Goal: Task Accomplishment & Management: Manage account settings

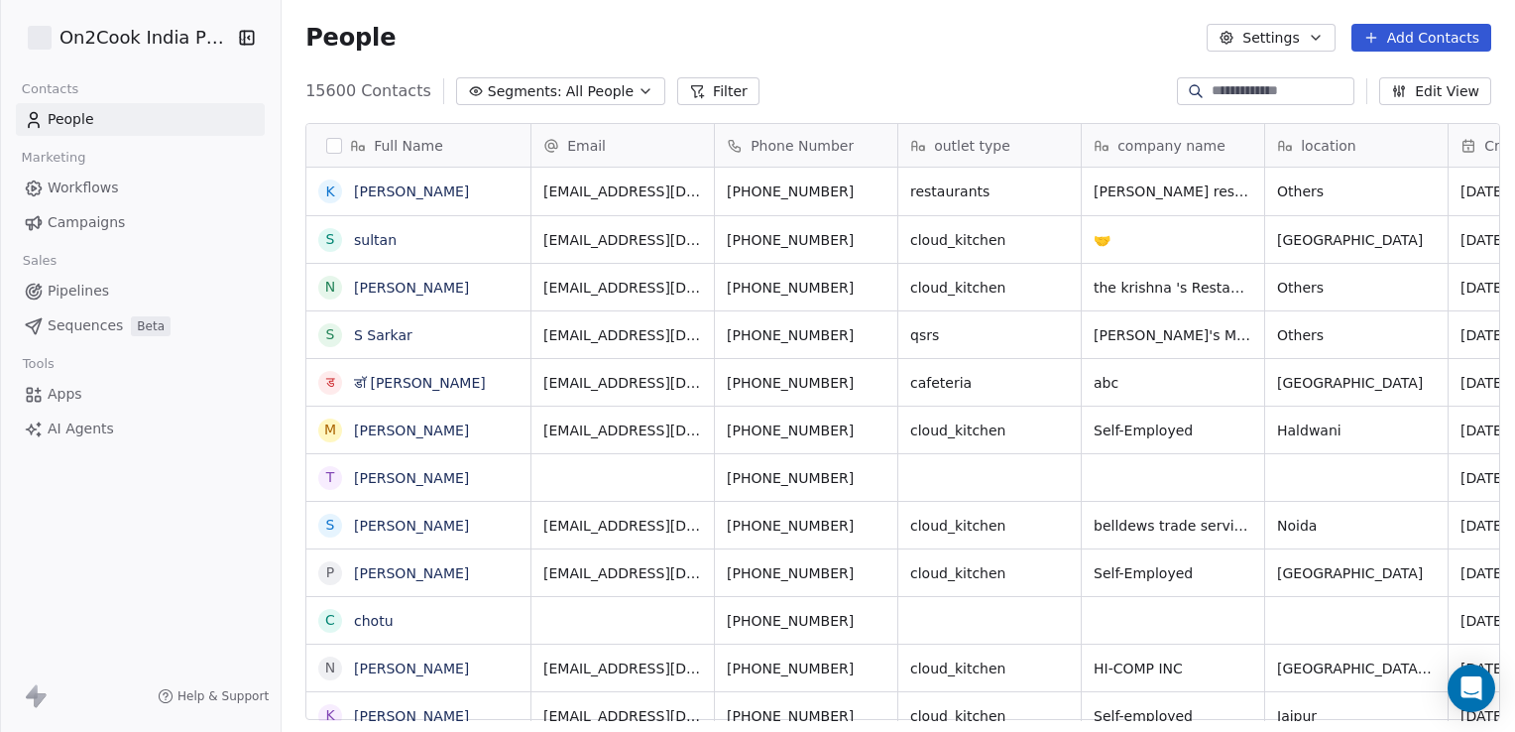
scroll to position [628, 1226]
click at [82, 181] on span "Workflows" at bounding box center [83, 187] width 71 height 21
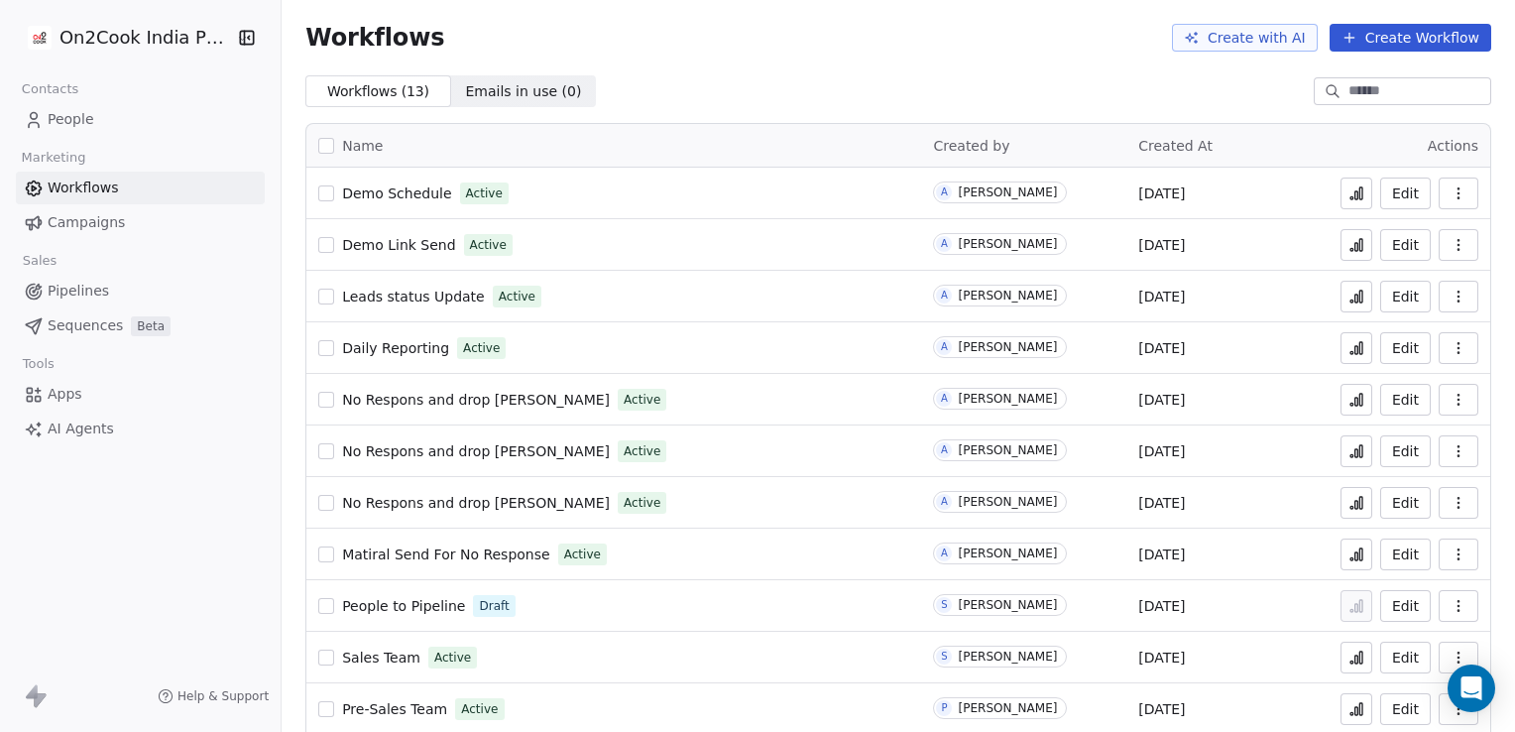
click at [1355, 198] on icon at bounding box center [1356, 195] width 3 height 8
click at [99, 124] on link "People" at bounding box center [140, 119] width 249 height 33
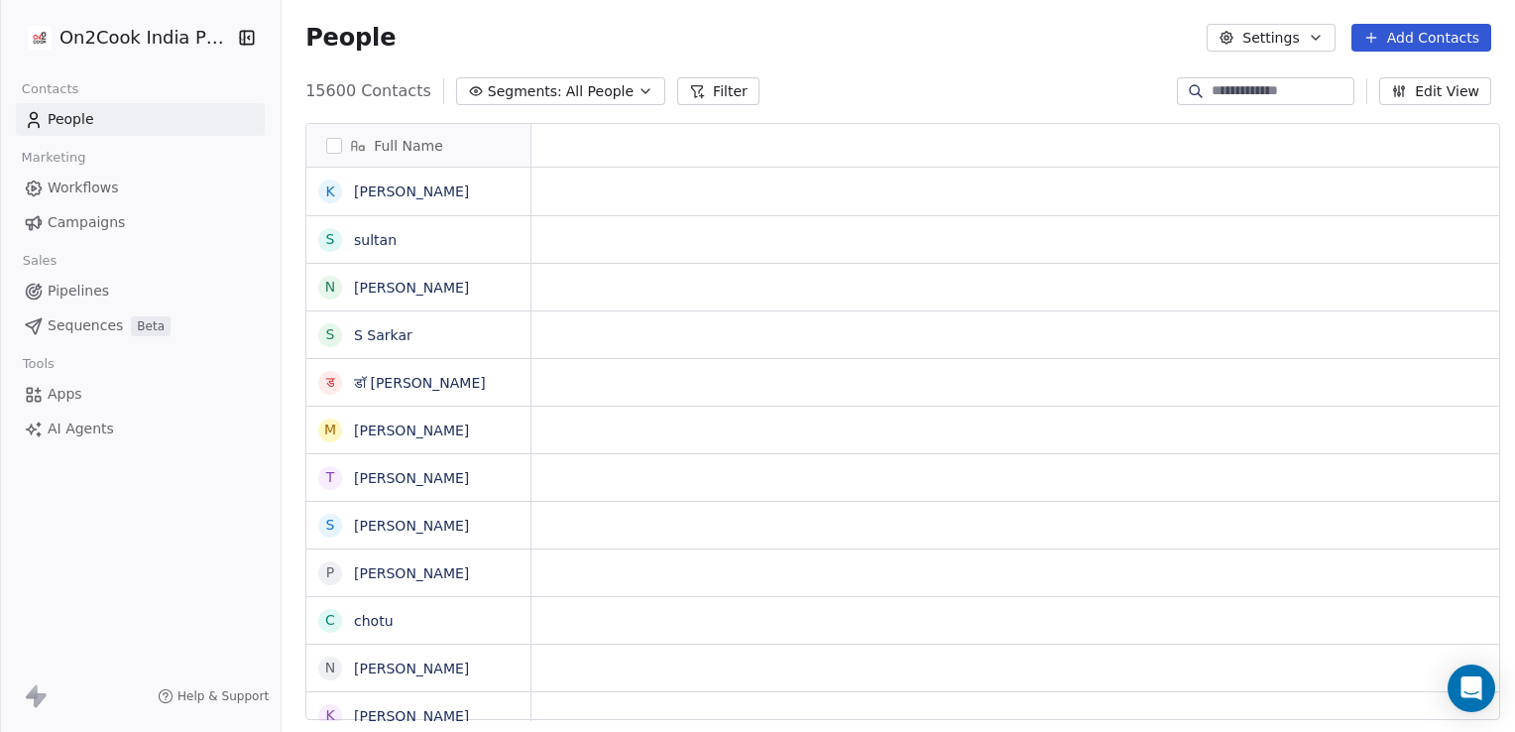
scroll to position [16, 16]
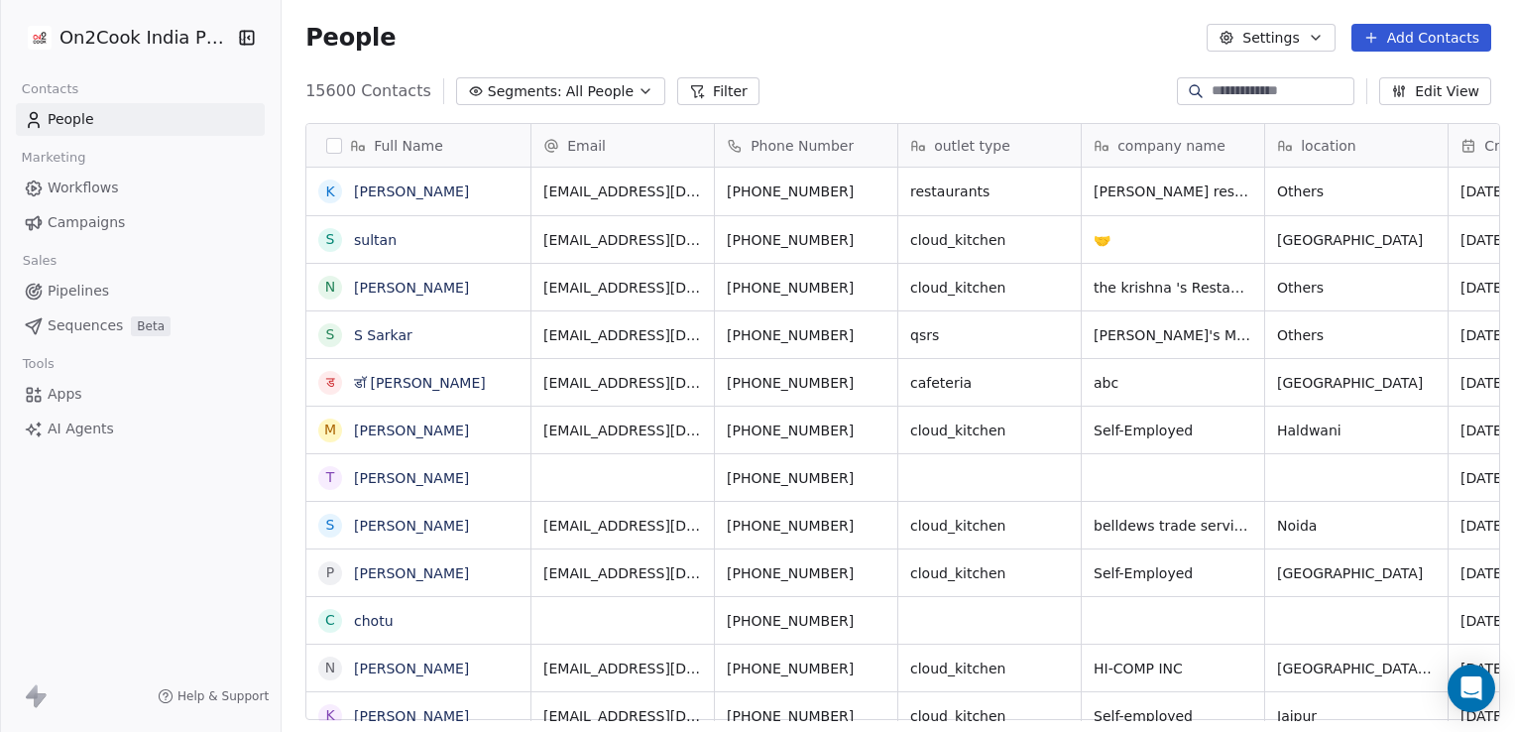
click at [1269, 93] on input at bounding box center [1280, 91] width 139 height 20
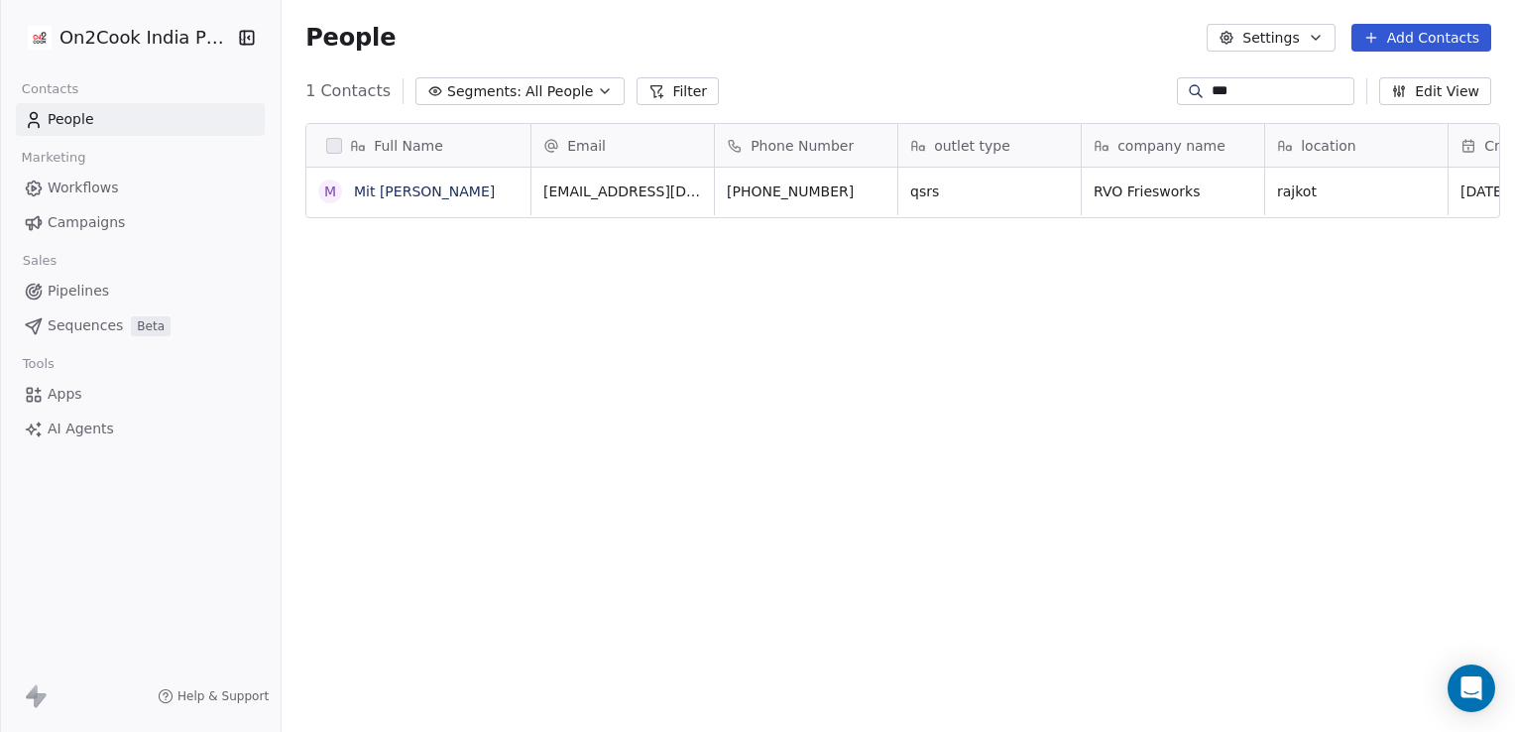
scroll to position [628, 1226]
type input "*"
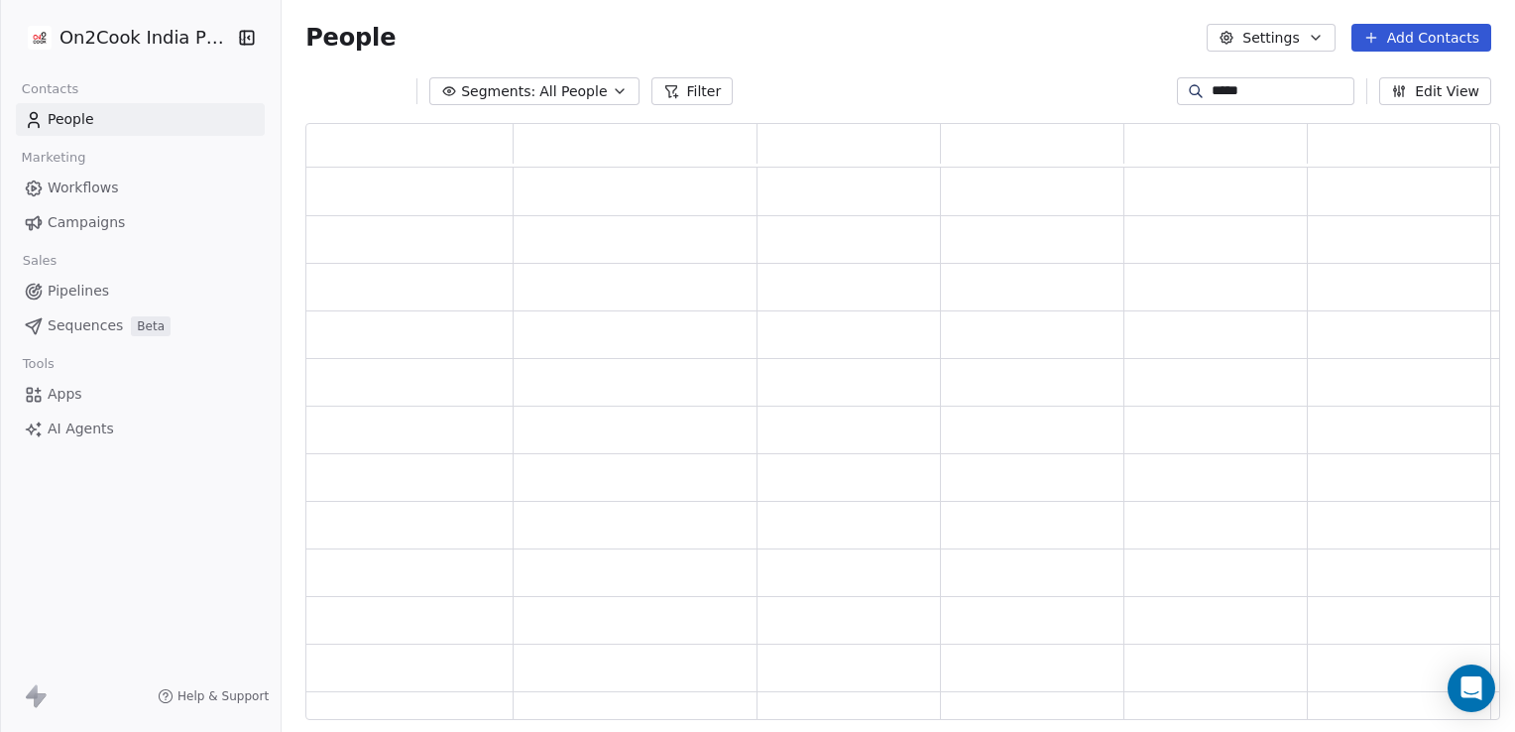
scroll to position [0, 0]
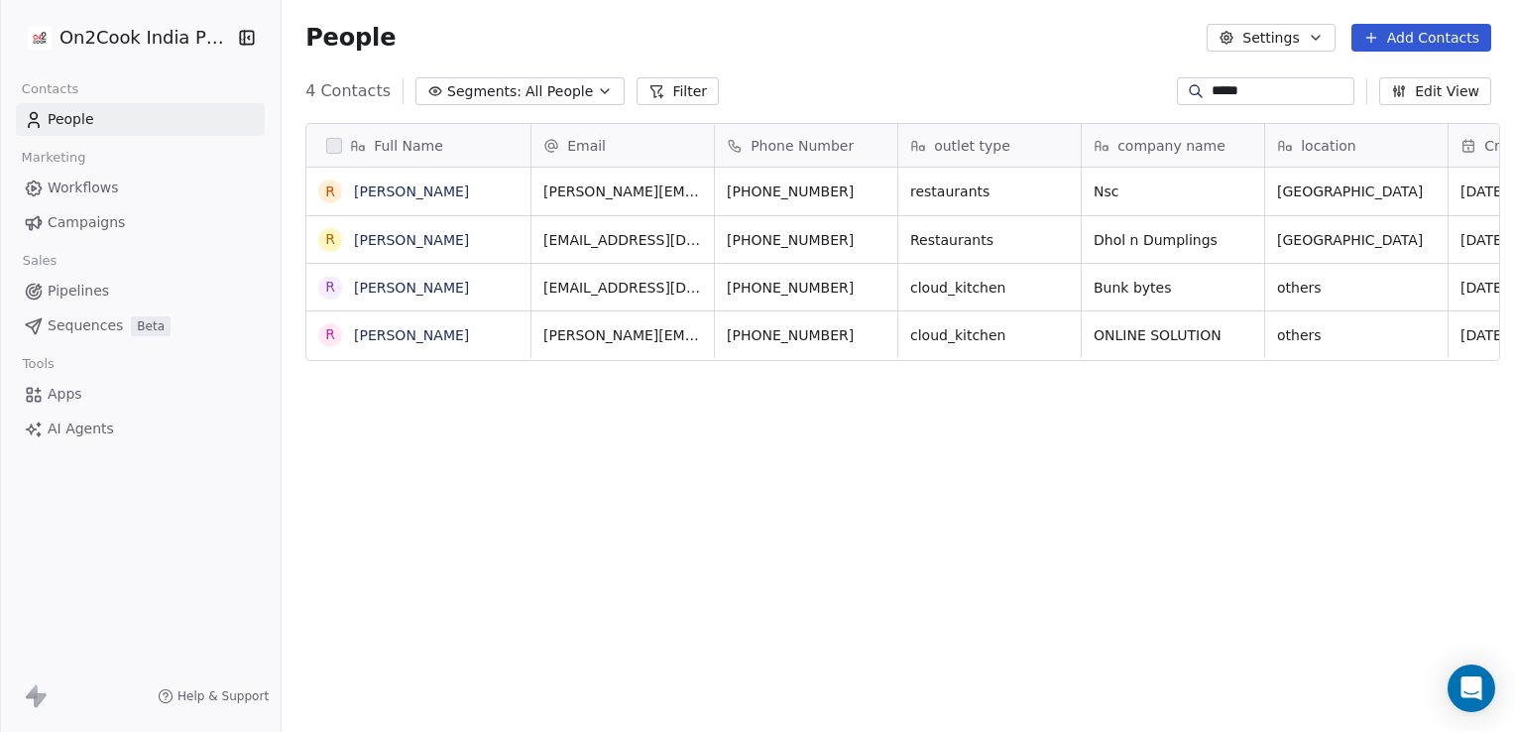
type input "*****"
click at [86, 287] on span "Pipelines" at bounding box center [78, 291] width 61 height 21
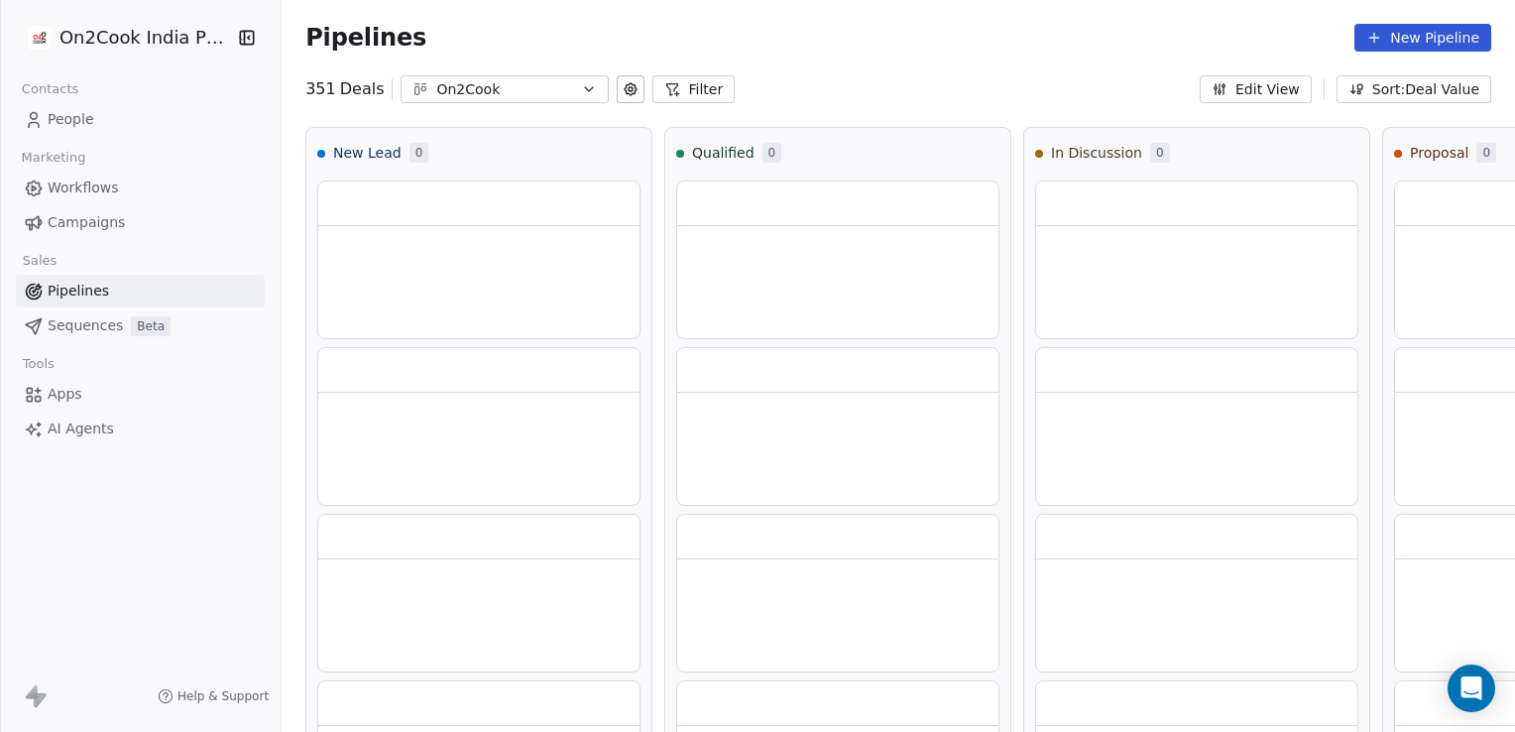
click at [111, 193] on span "Workflows" at bounding box center [83, 187] width 71 height 21
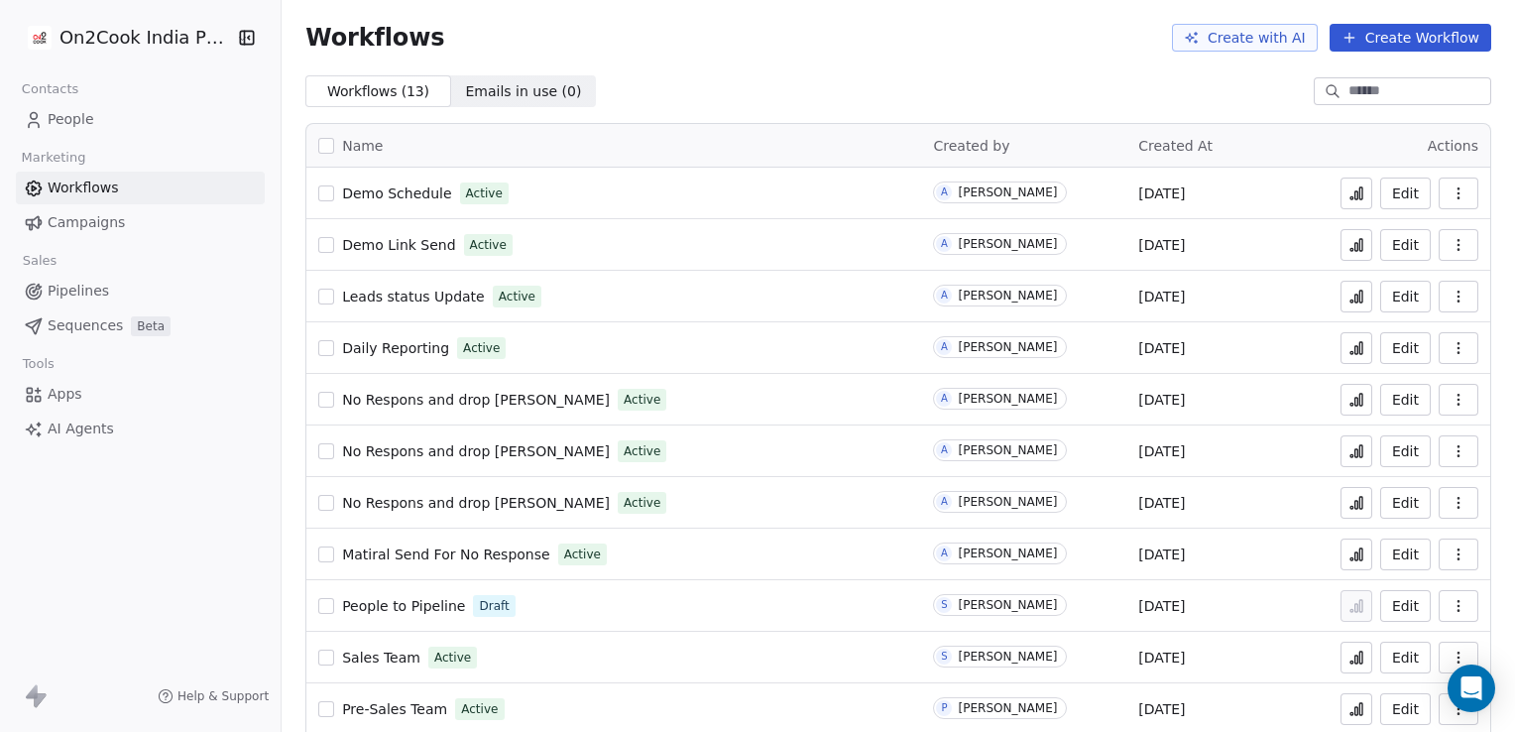
click at [372, 191] on span "Demo Schedule" at bounding box center [396, 193] width 109 height 16
click at [1356, 188] on button at bounding box center [1356, 193] width 32 height 32
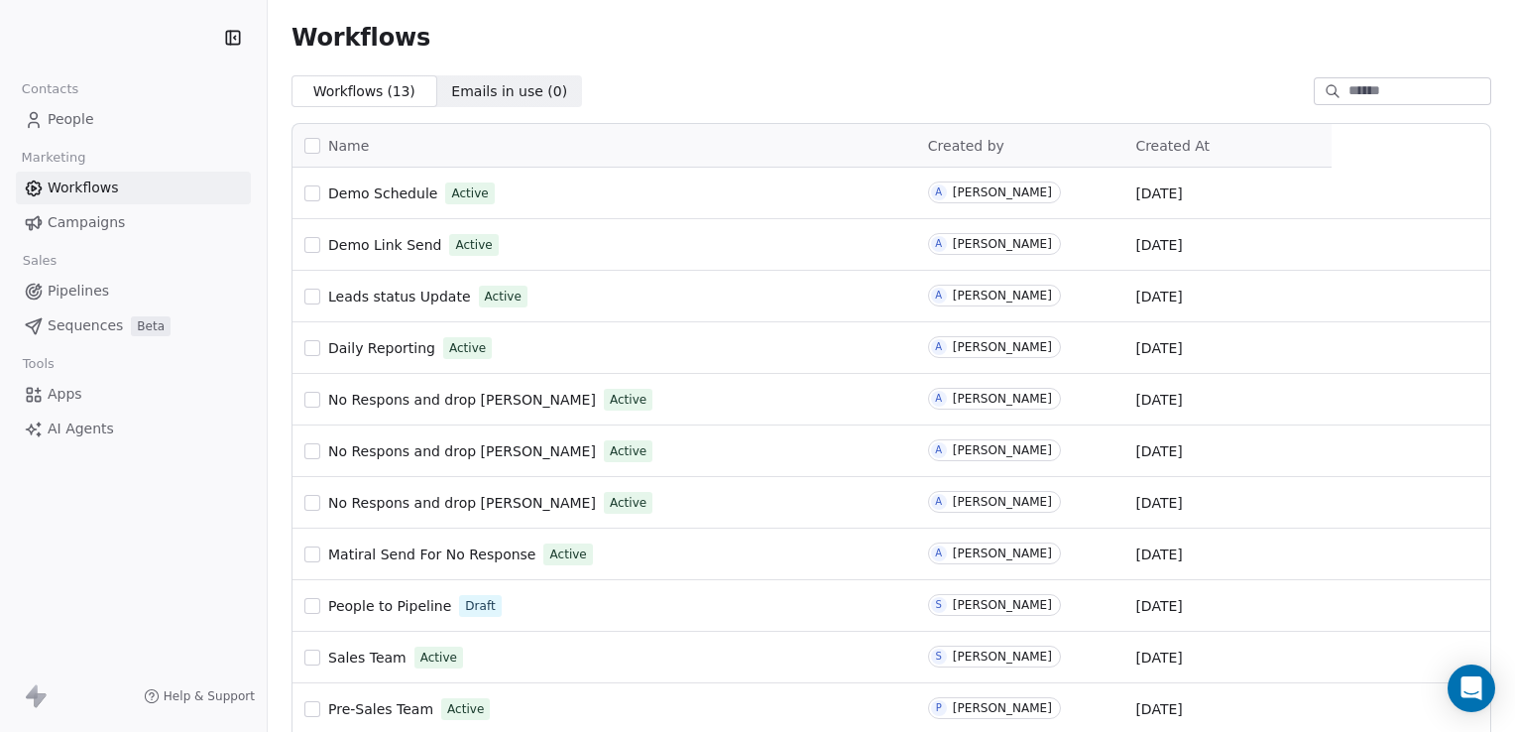
click at [131, 128] on link "People" at bounding box center [133, 119] width 235 height 33
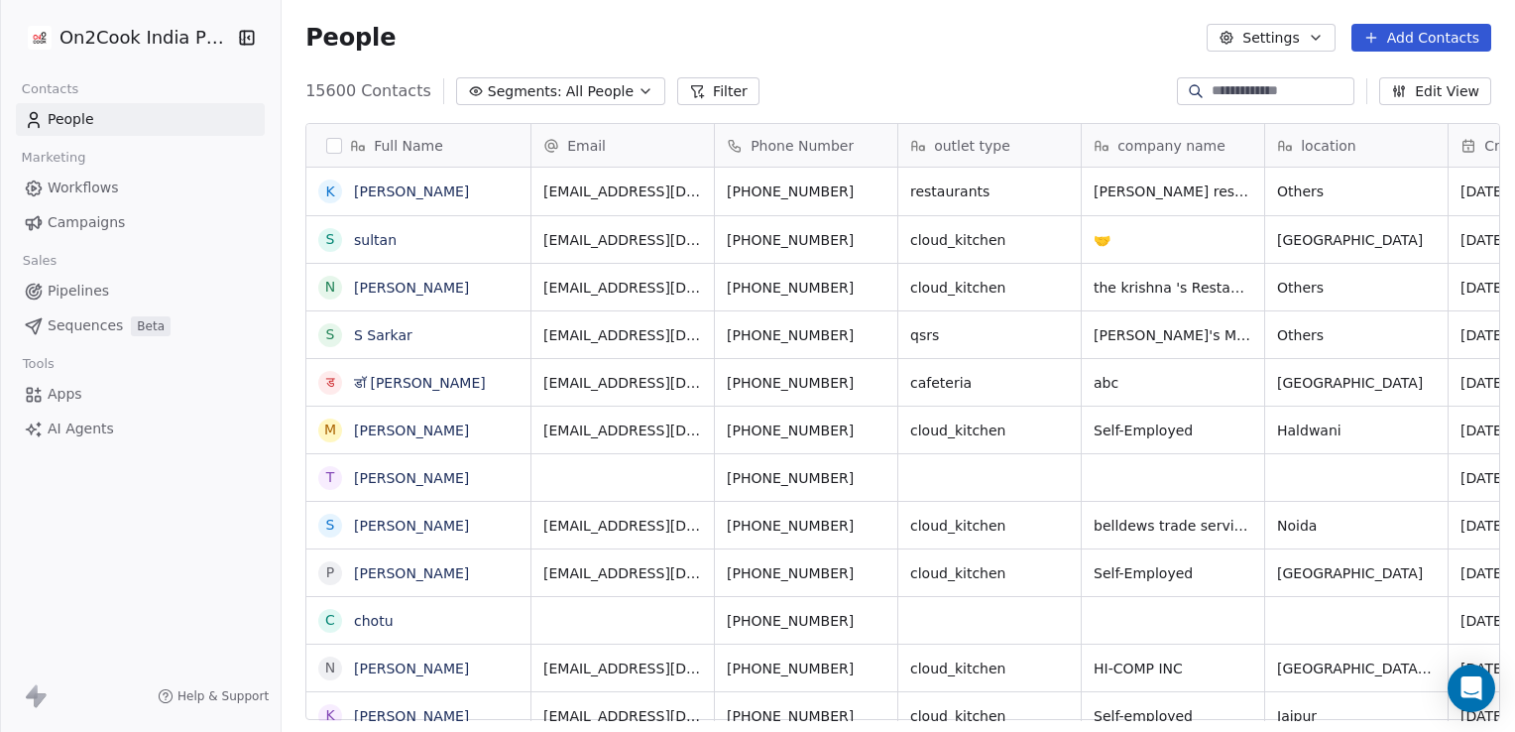
scroll to position [628, 1226]
click at [1263, 89] on input at bounding box center [1280, 91] width 139 height 20
paste input "**********"
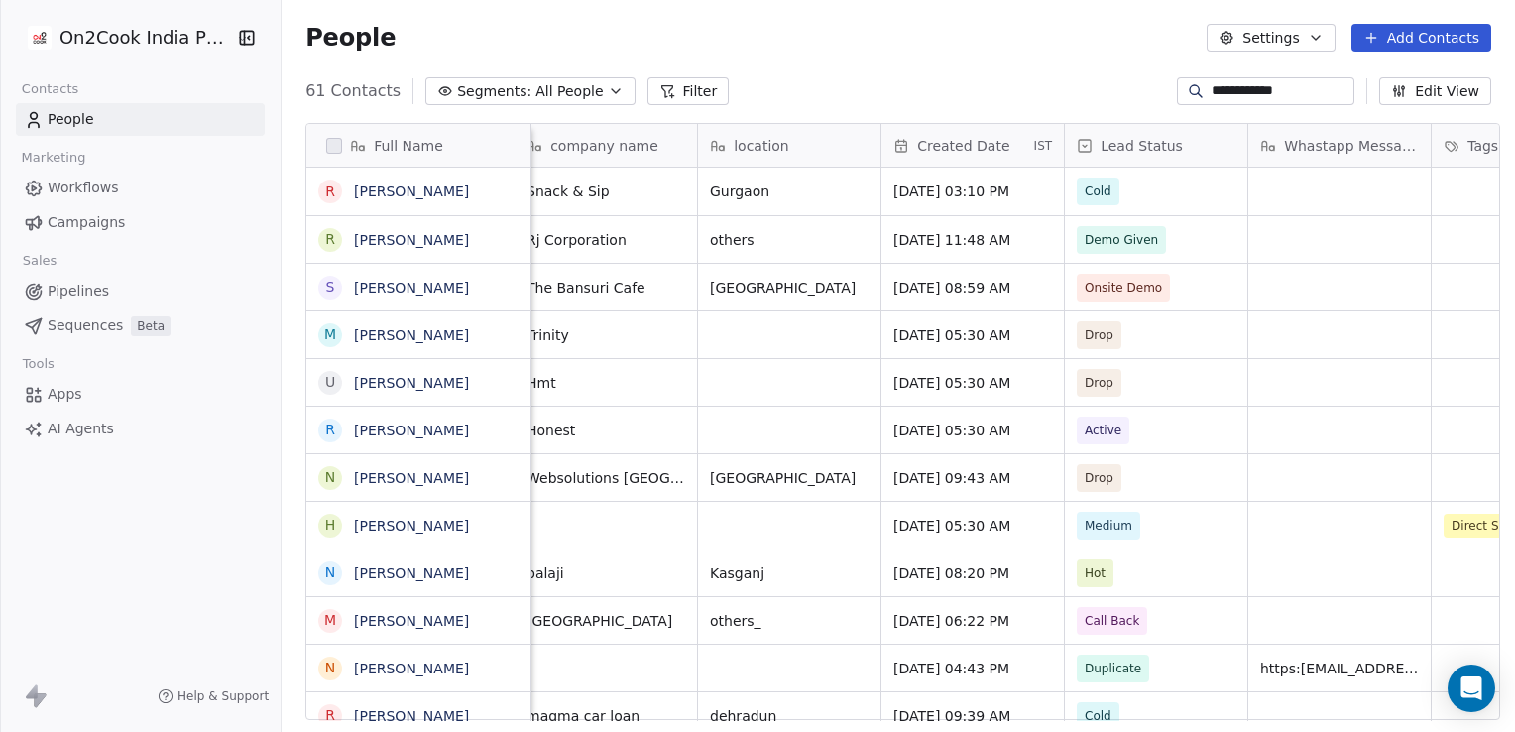
scroll to position [2, 567]
click at [1292, 85] on input "**********" at bounding box center [1280, 91] width 139 height 20
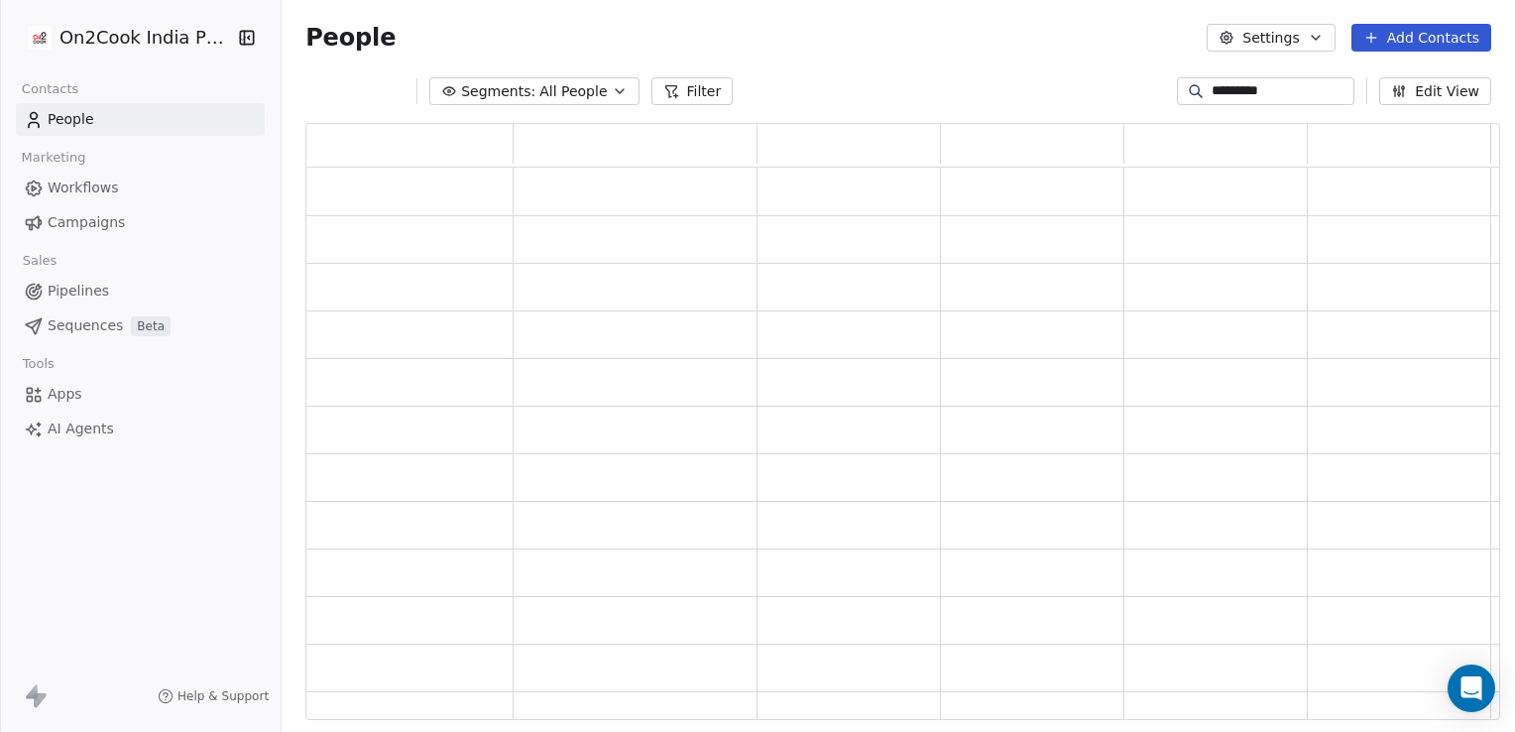
scroll to position [581, 1179]
type input "*"
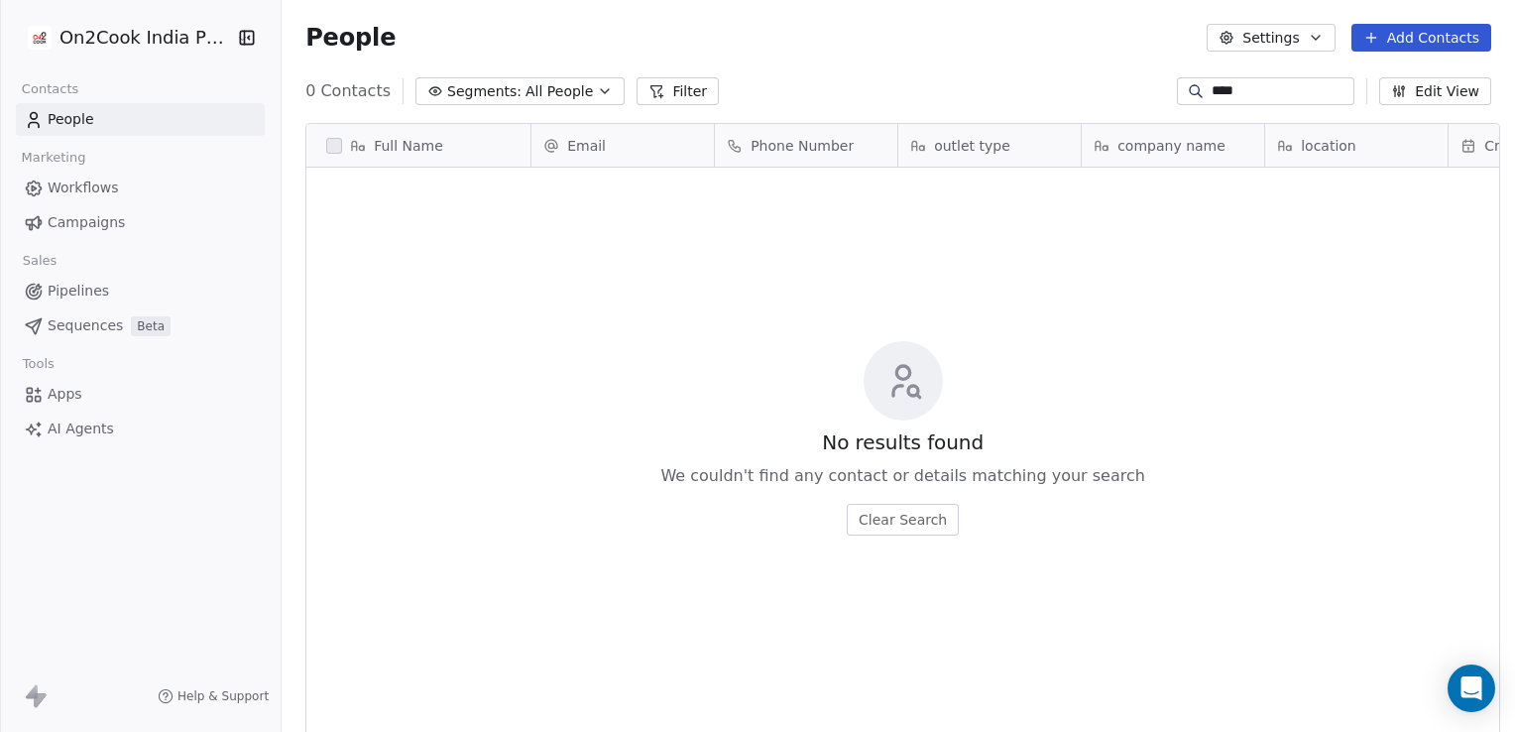
scroll to position [628, 1226]
type input "*"
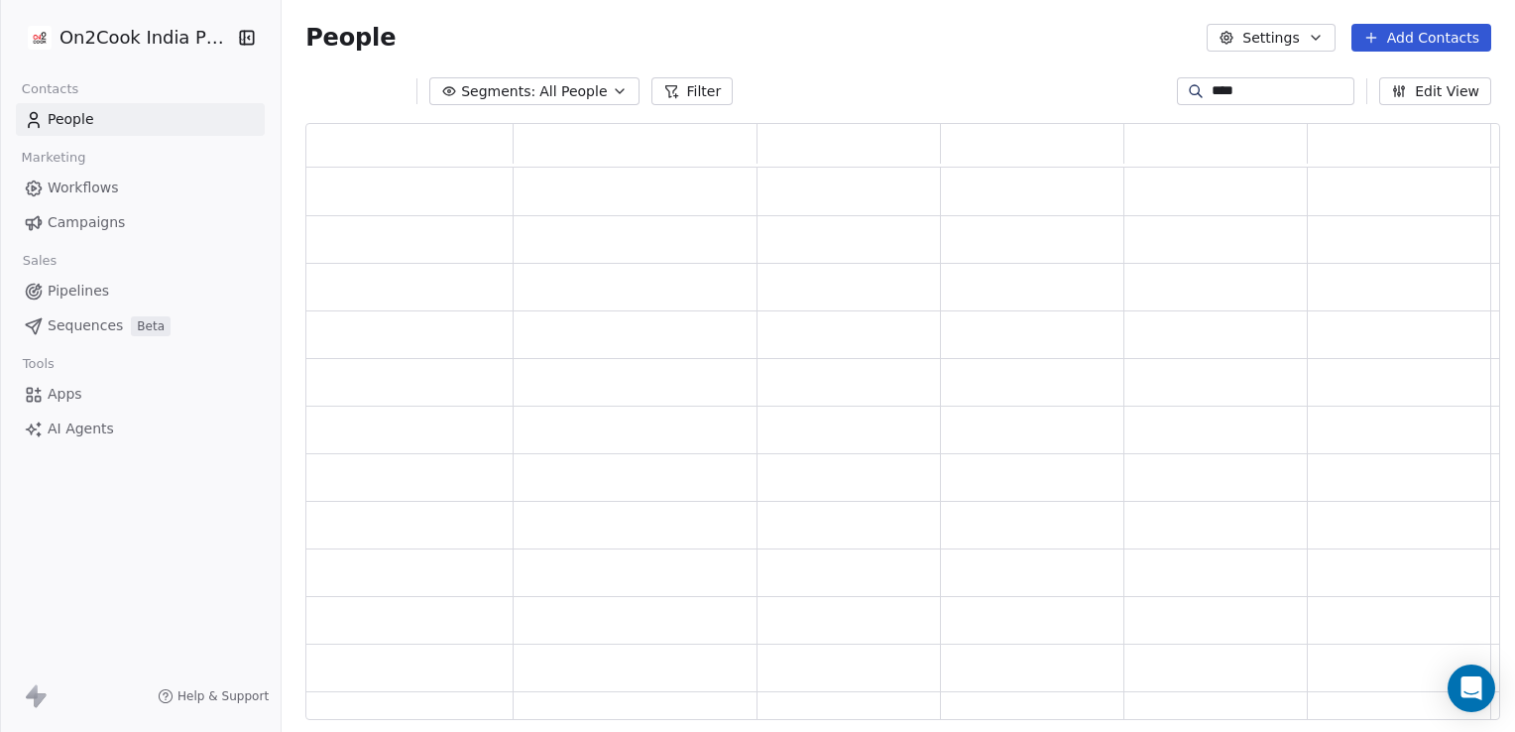
scroll to position [0, 0]
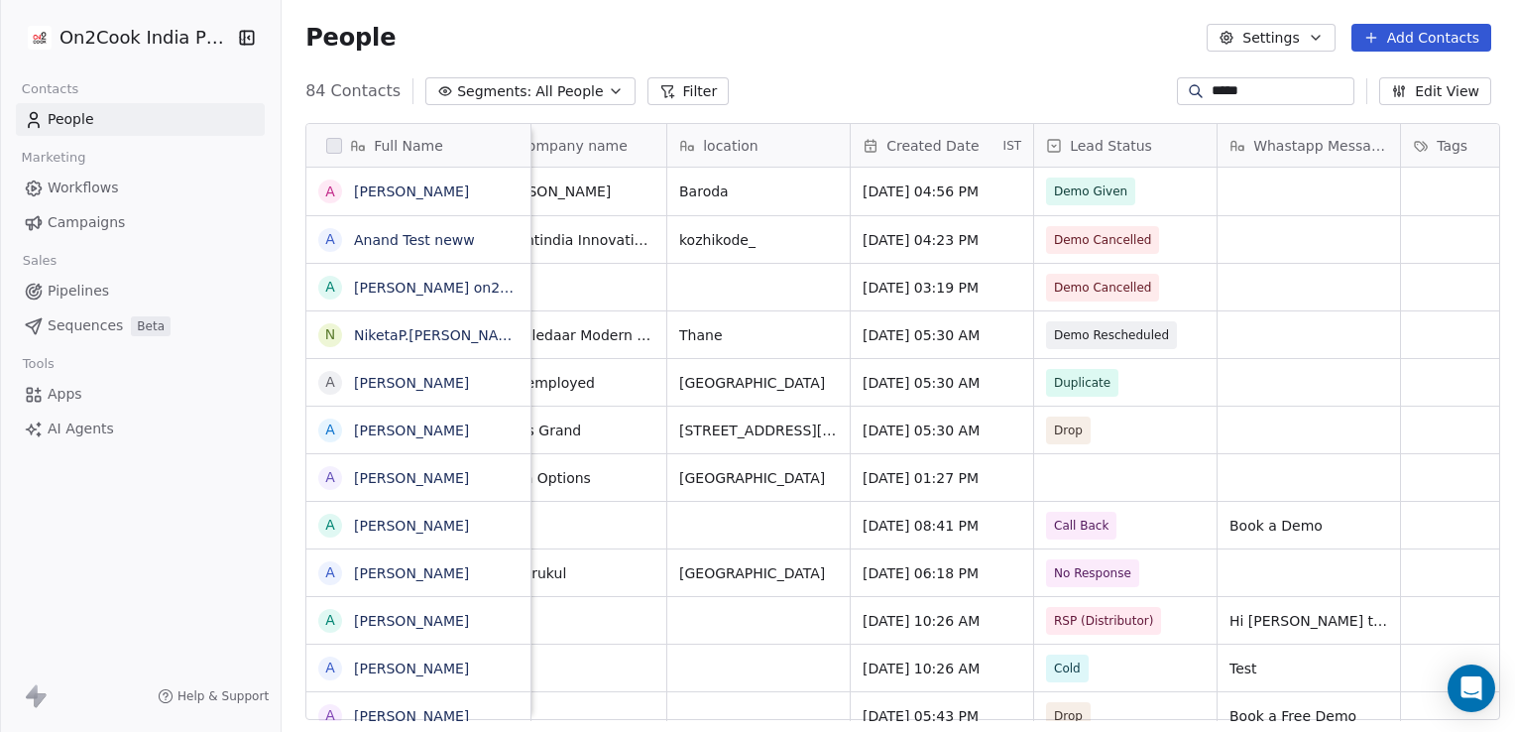
type input "*****"
click at [1122, 237] on span "Demo Cancelled" at bounding box center [1103, 240] width 97 height 20
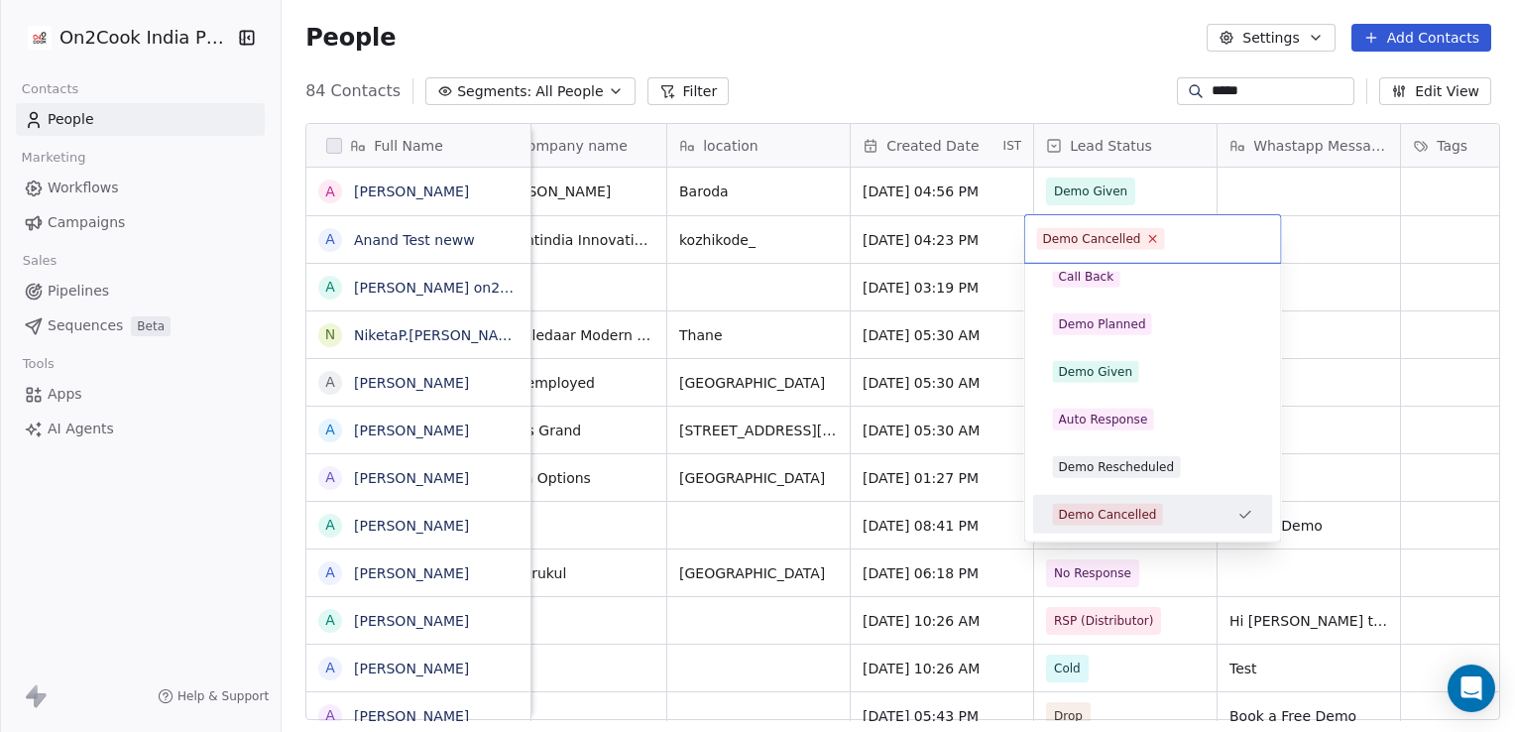
click at [1146, 238] on icon at bounding box center [1152, 238] width 13 height 13
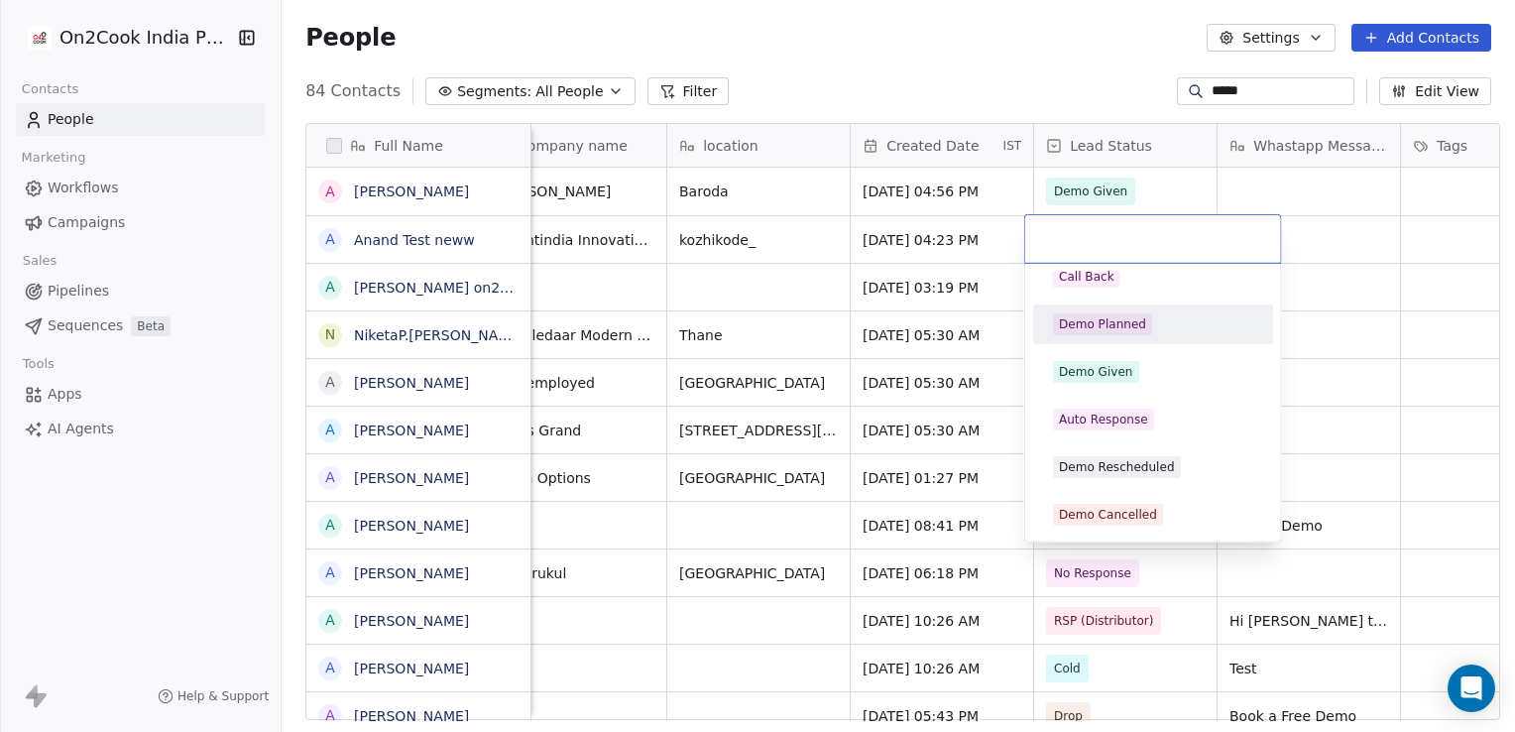
click at [1133, 317] on div "Demo Planned" at bounding box center [1102, 324] width 87 height 18
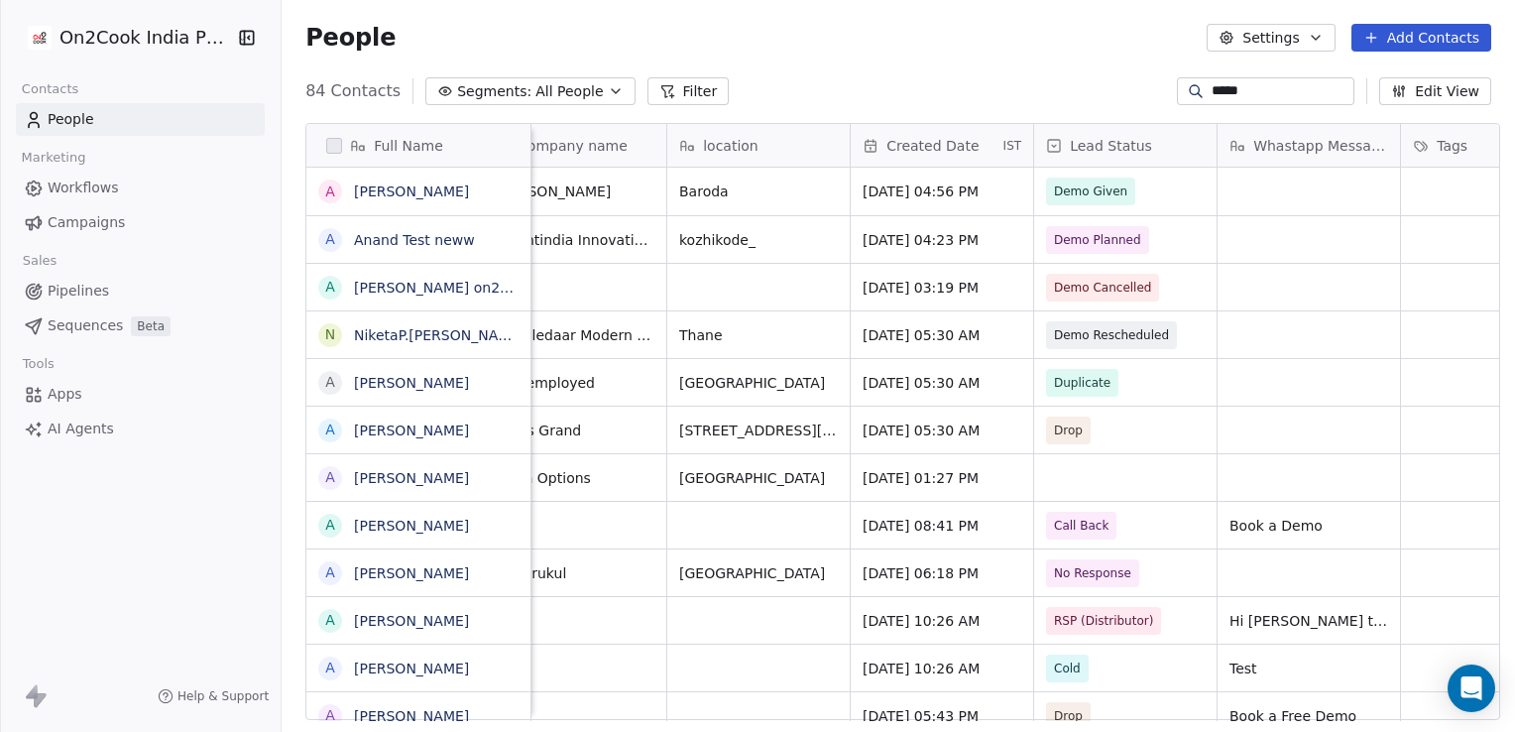
click at [96, 179] on span "Workflows" at bounding box center [83, 187] width 71 height 21
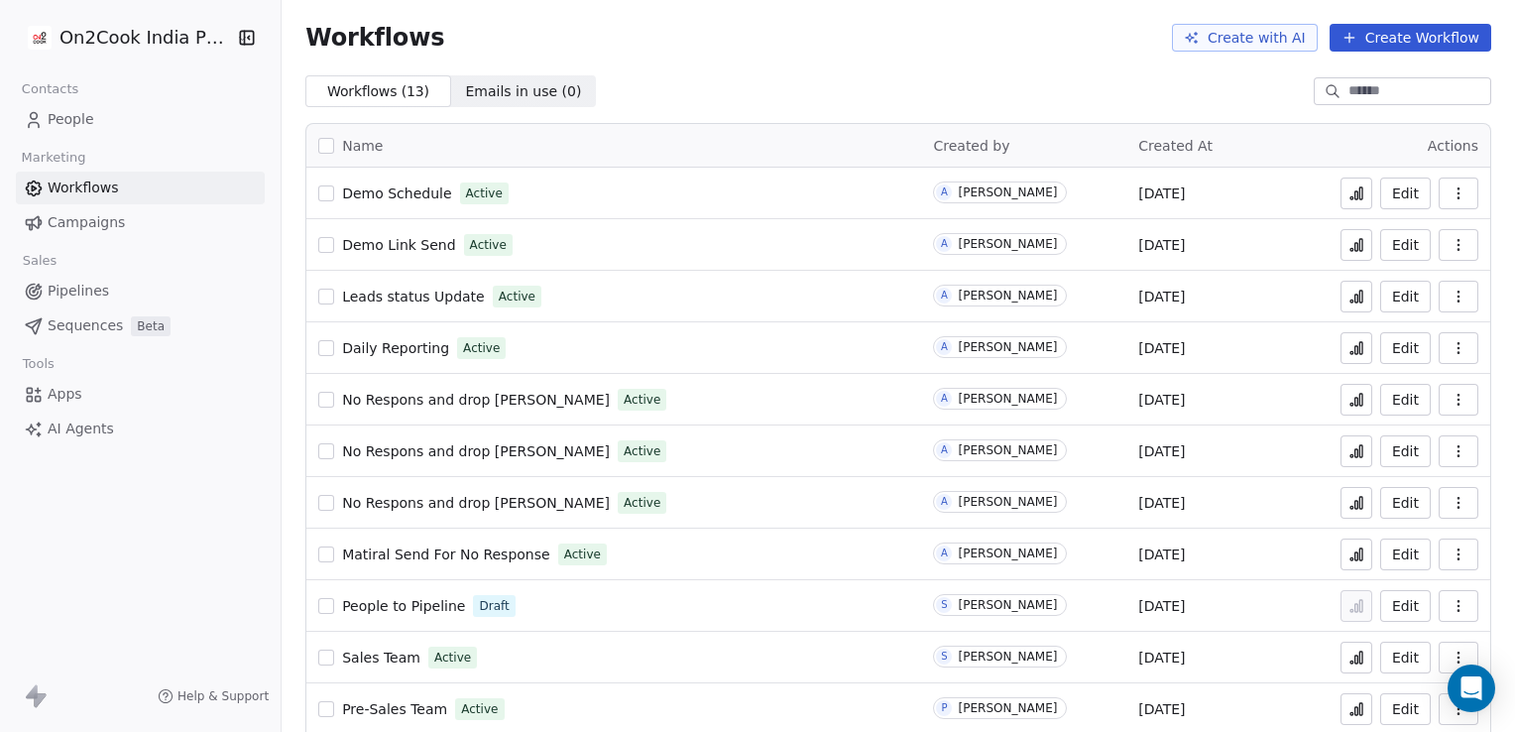
click at [1355, 193] on icon at bounding box center [1356, 195] width 3 height 8
click at [1391, 193] on button "Edit" at bounding box center [1405, 193] width 51 height 32
click at [1342, 196] on div "Analytics Analytics" at bounding box center [1345, 208] width 70 height 24
click at [1348, 191] on icon at bounding box center [1356, 193] width 16 height 16
click at [165, 112] on link "People" at bounding box center [140, 119] width 249 height 33
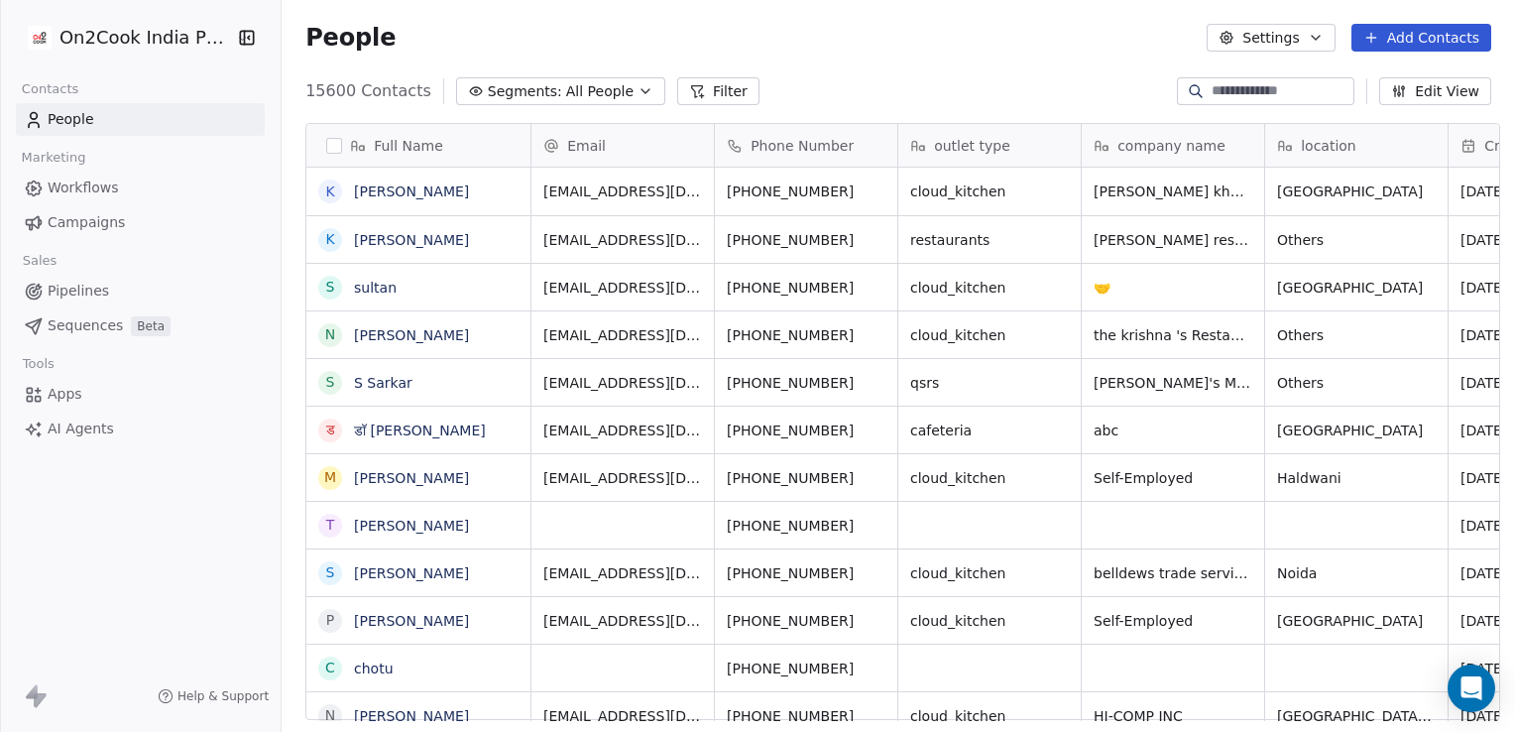
scroll to position [628, 1226]
click at [1213, 87] on input at bounding box center [1280, 91] width 139 height 20
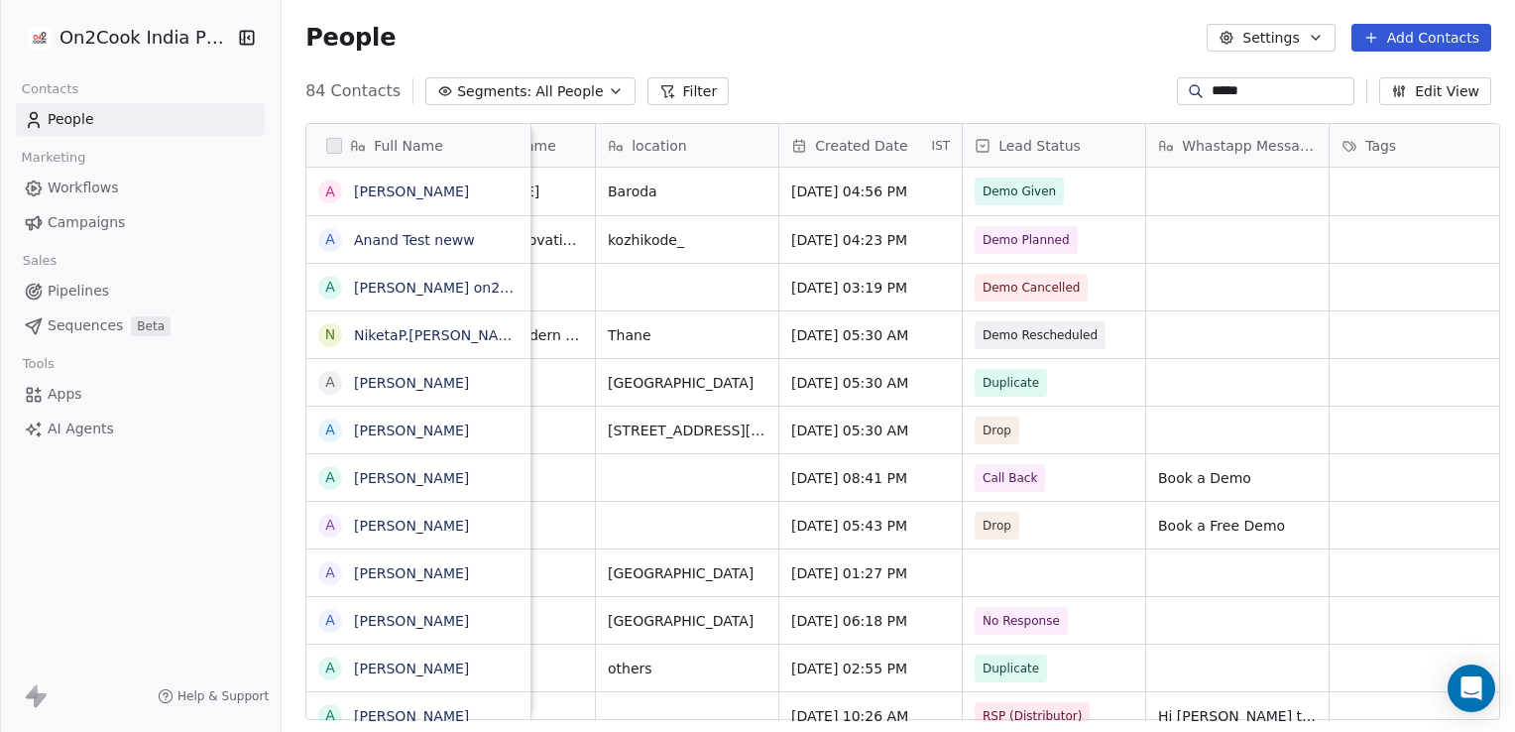
scroll to position [0, 919]
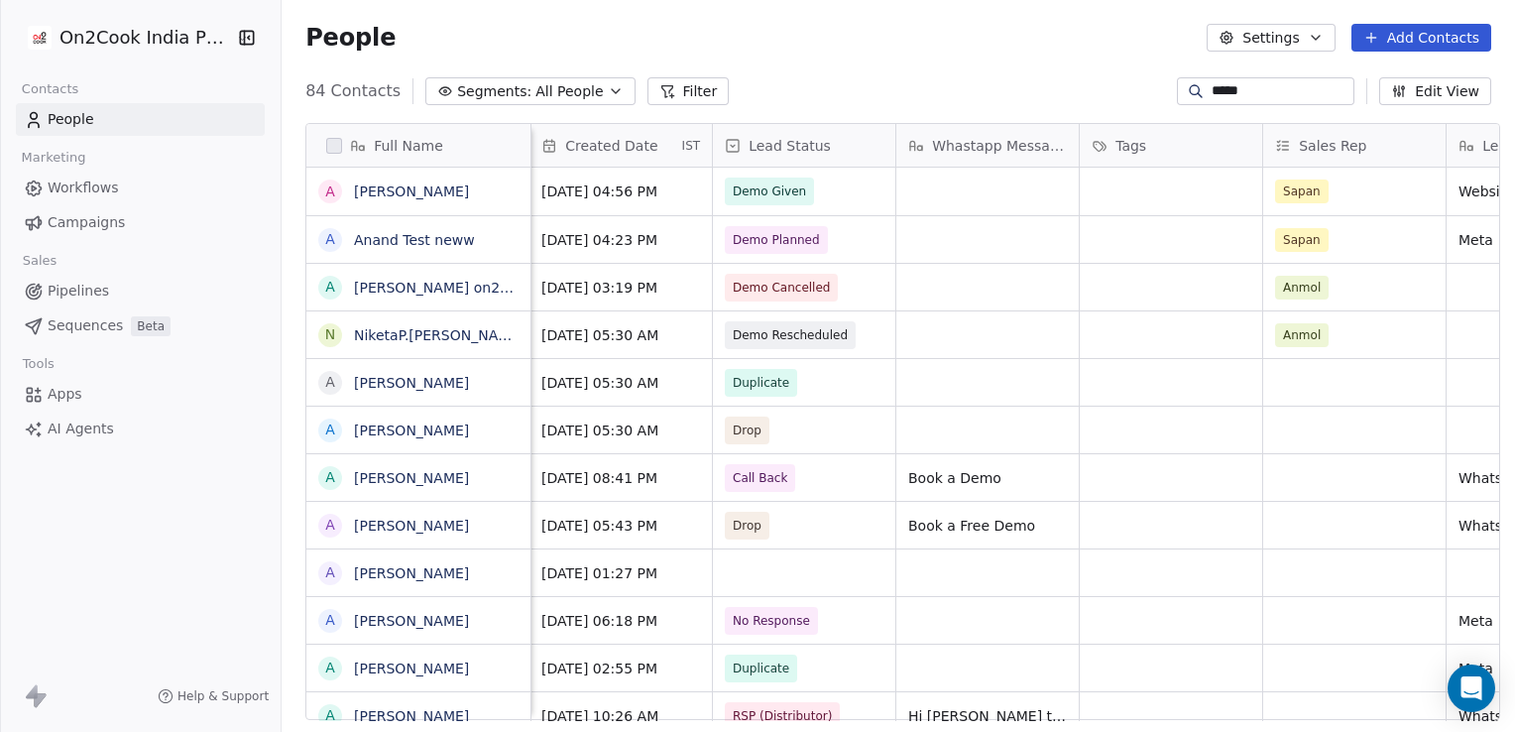
type input "*****"
click at [802, 240] on span "Demo Planned" at bounding box center [777, 240] width 87 height 20
click at [813, 241] on span "Demo Planned" at bounding box center [786, 240] width 121 height 28
click at [793, 238] on span "Demo Planned" at bounding box center [777, 240] width 87 height 20
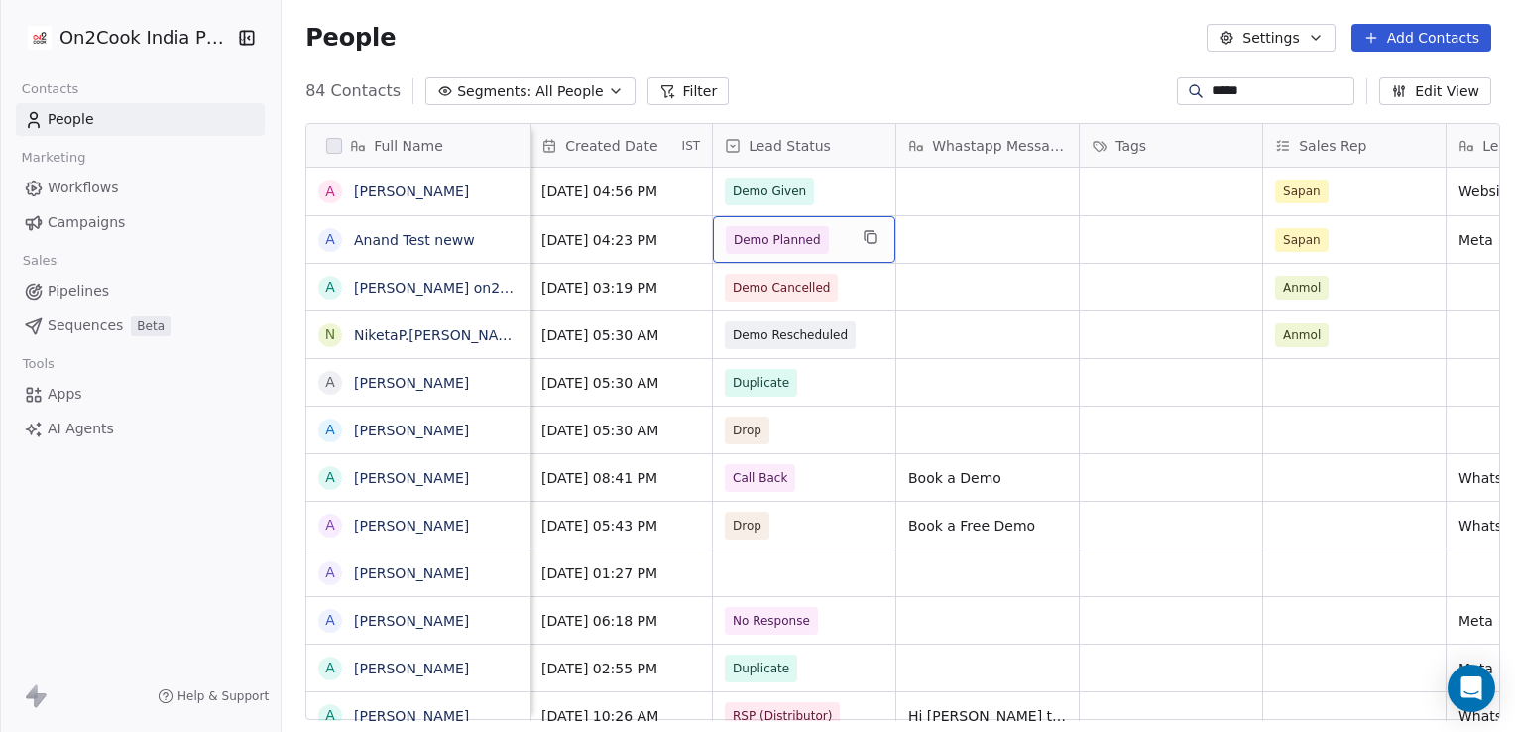
click at [793, 238] on span "Demo Planned" at bounding box center [777, 240] width 87 height 20
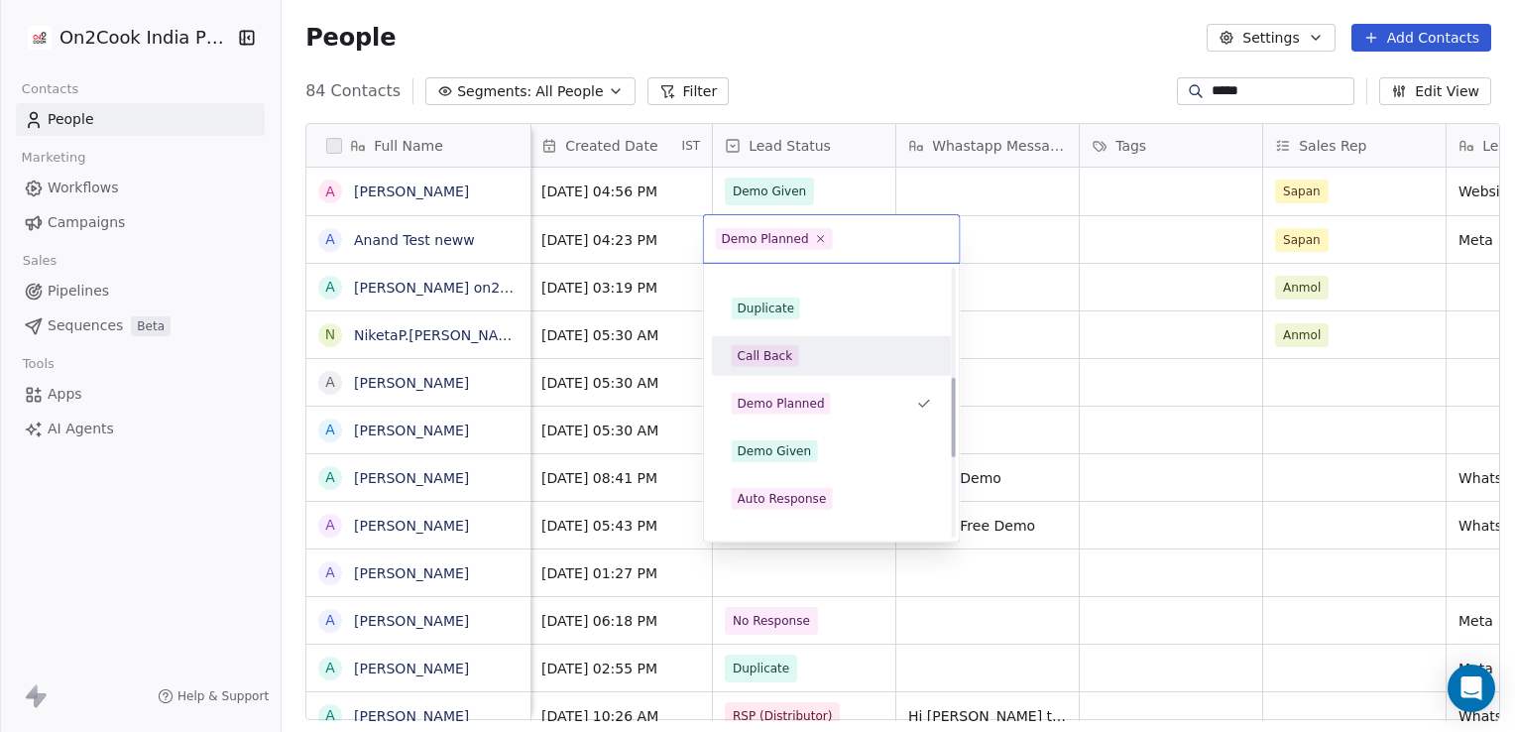
scroll to position [372, 0]
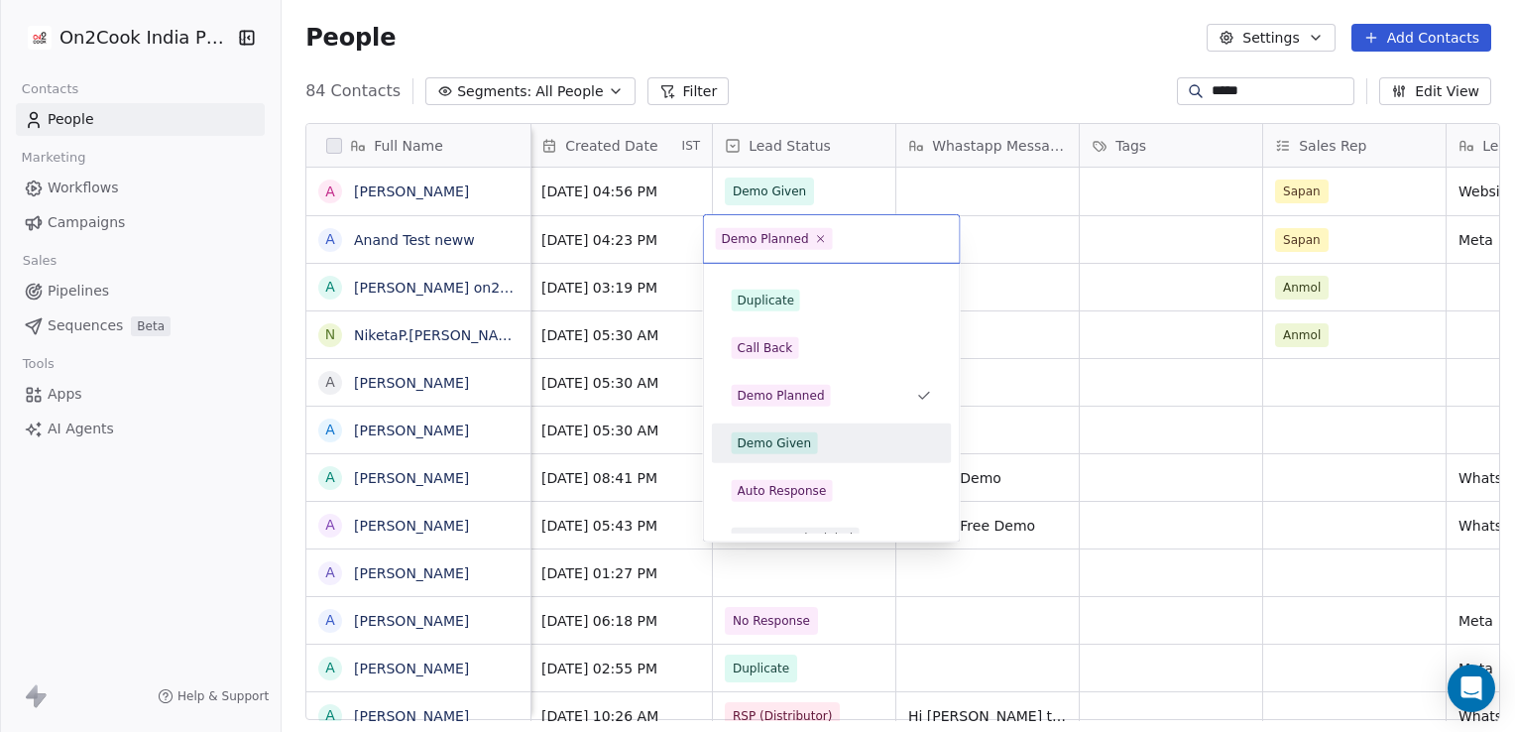
click at [762, 454] on div "Demo Given" at bounding box center [832, 443] width 224 height 32
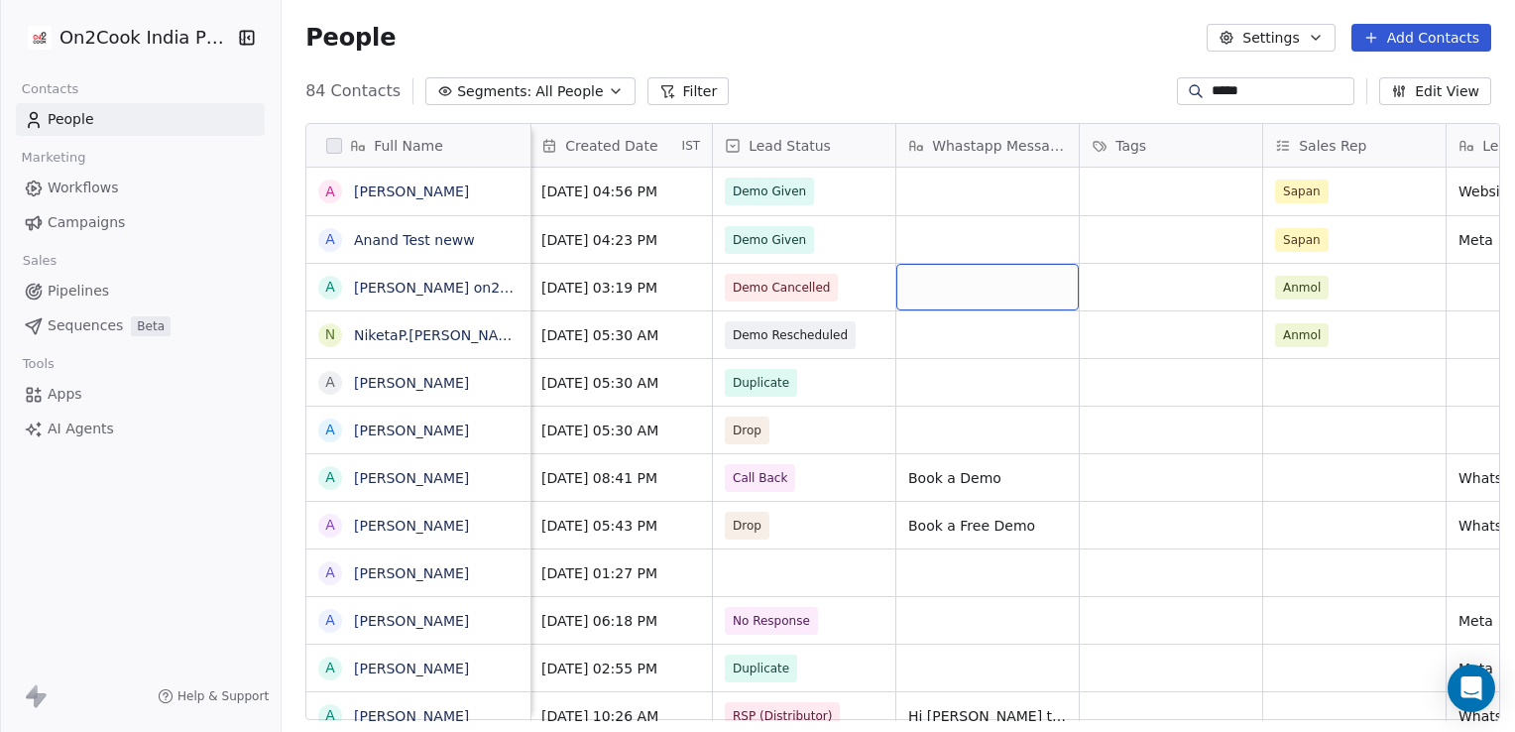
scroll to position [0, 0]
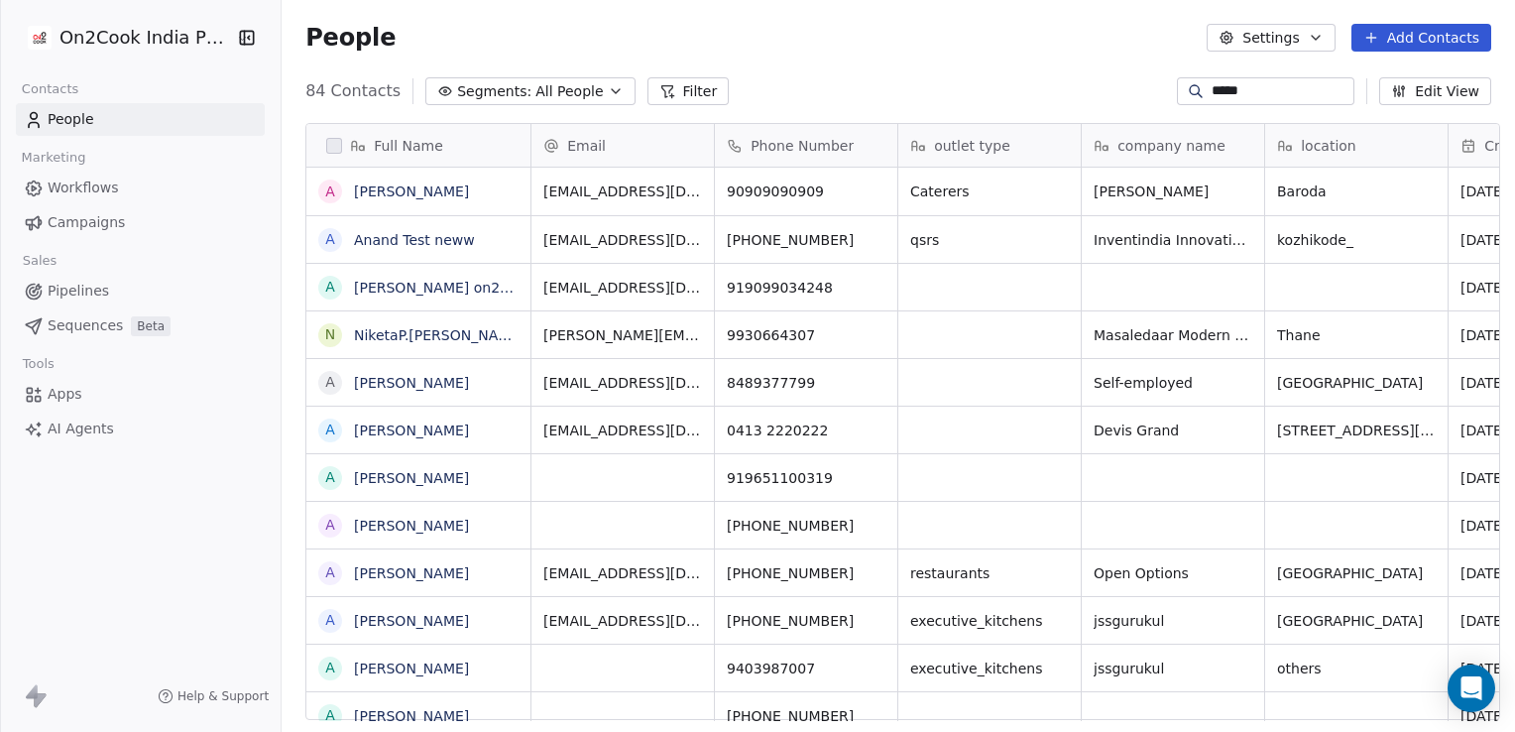
click at [101, 178] on span "Workflows" at bounding box center [83, 187] width 71 height 21
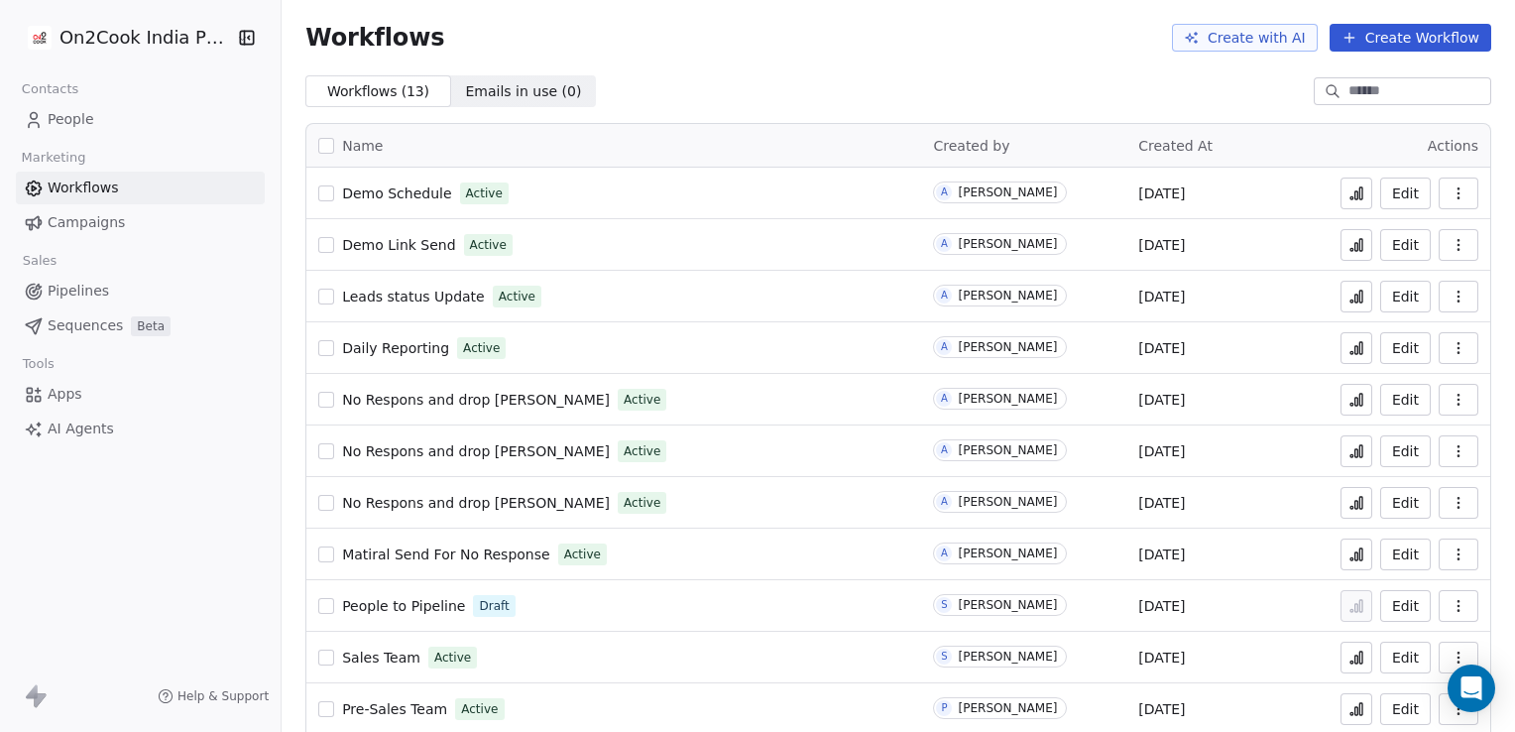
click at [1343, 206] on button at bounding box center [1356, 193] width 32 height 32
drag, startPoint x: 1440, startPoint y: 194, endPoint x: 1387, endPoint y: 192, distance: 53.6
click at [1387, 192] on div "Edit" at bounding box center [1410, 193] width 135 height 28
click at [1387, 192] on button "Edit" at bounding box center [1405, 193] width 51 height 32
click at [1340, 192] on button at bounding box center [1356, 193] width 32 height 32
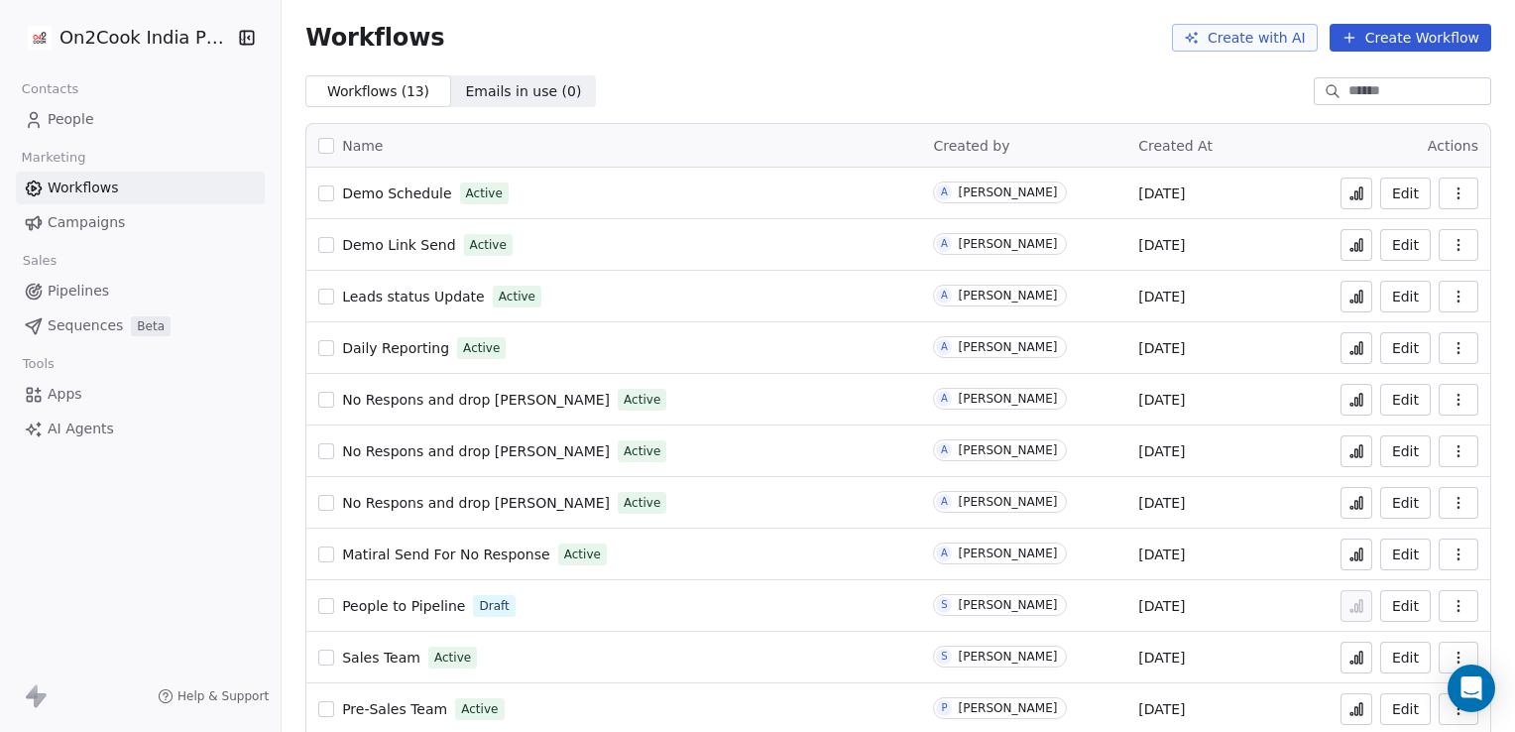
click at [1446, 181] on button "button" at bounding box center [1458, 193] width 40 height 32
click at [140, 125] on link "People" at bounding box center [140, 119] width 249 height 33
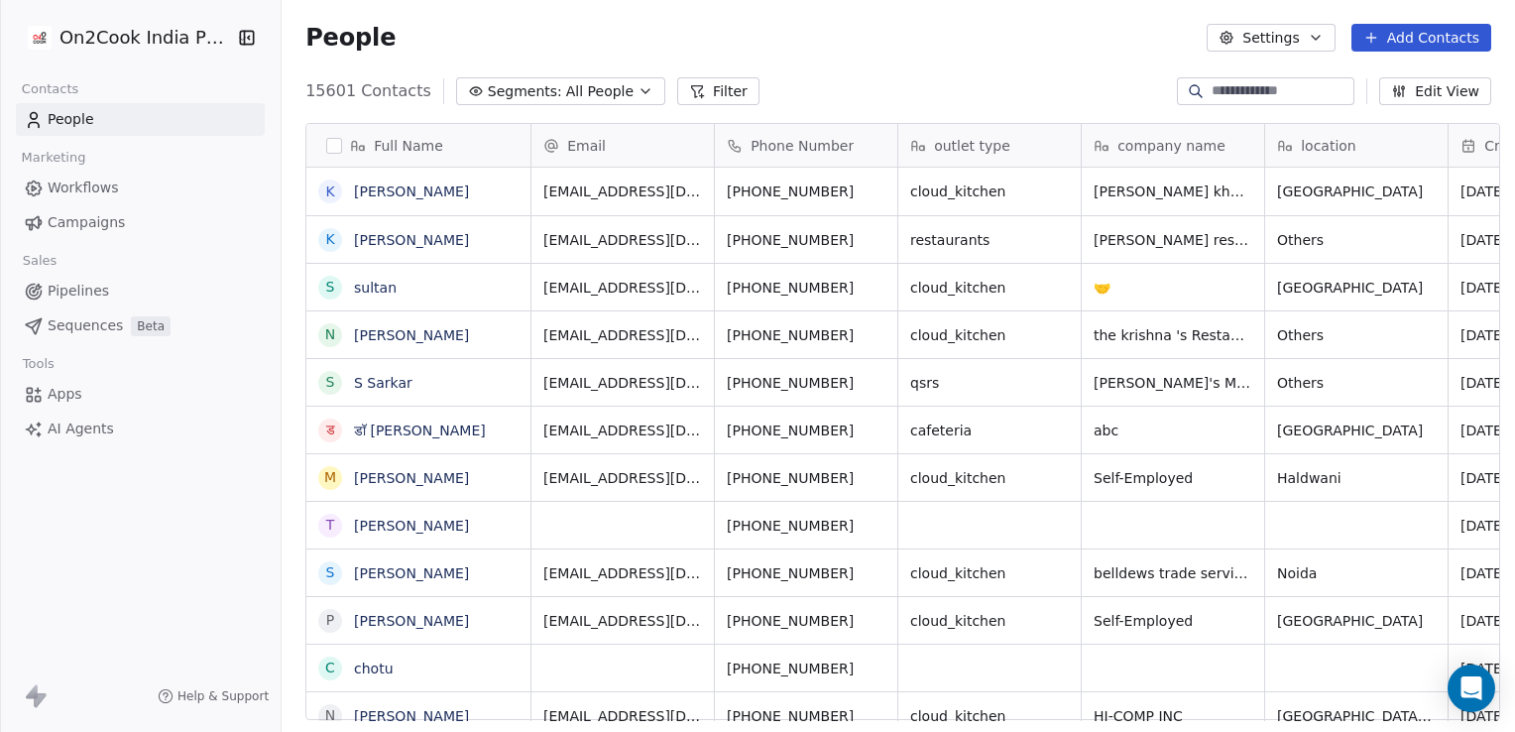
scroll to position [628, 1226]
click at [16, 103] on link "People" at bounding box center [140, 119] width 249 height 33
